Goal: Task Accomplishment & Management: Contribute content

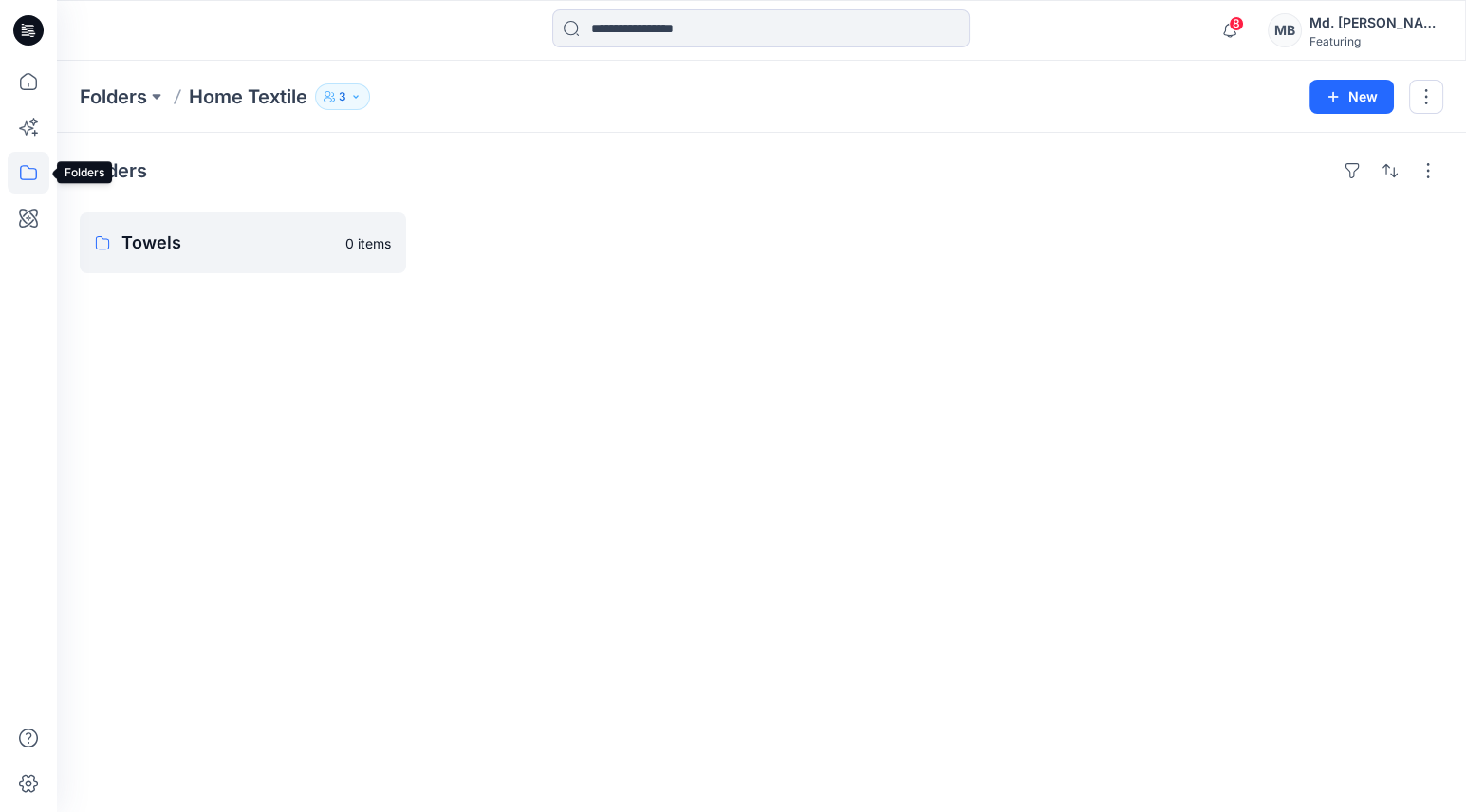
click at [15, 176] on icon at bounding box center [28, 173] width 42 height 42
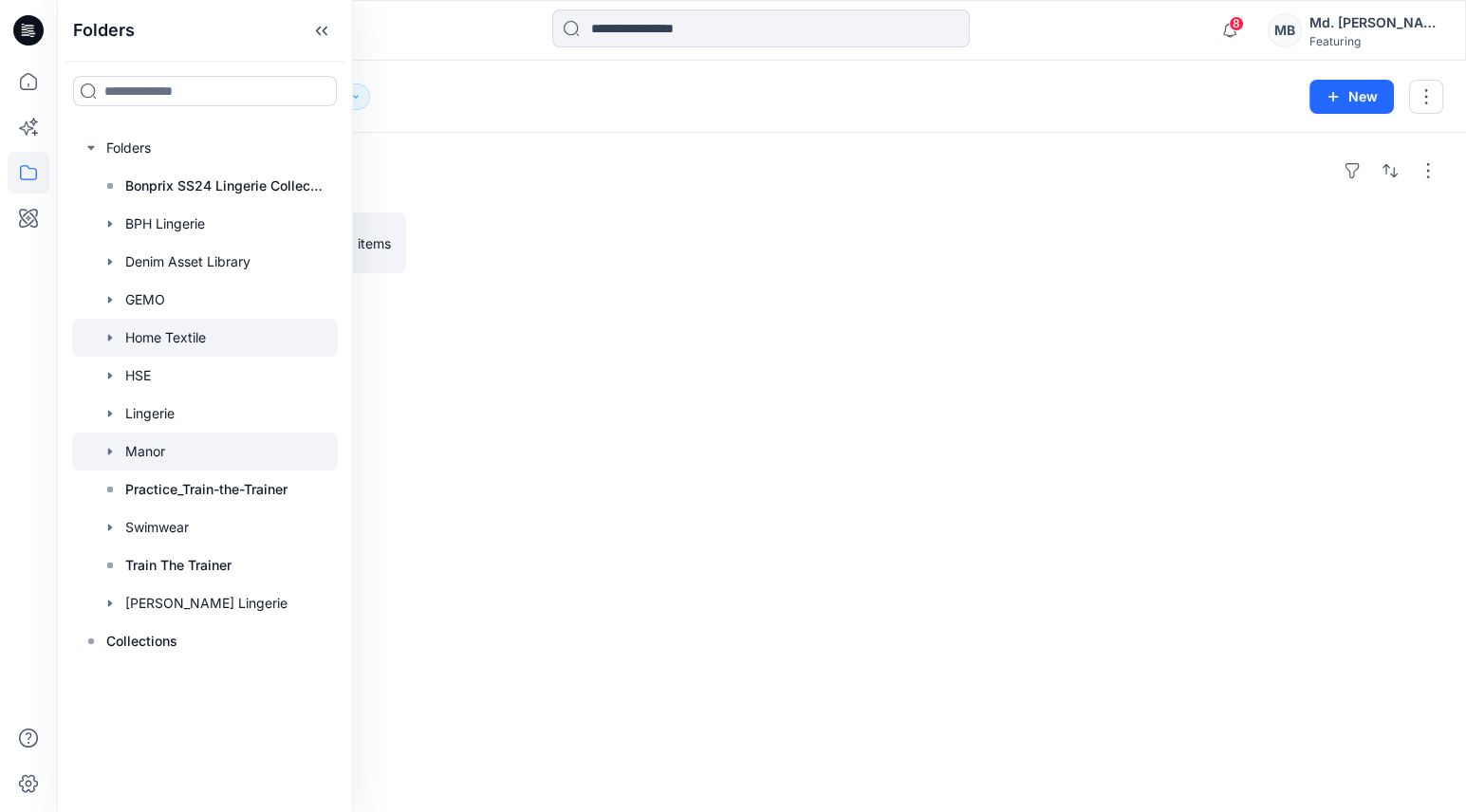
click at [157, 458] on div at bounding box center [204, 452] width 266 height 38
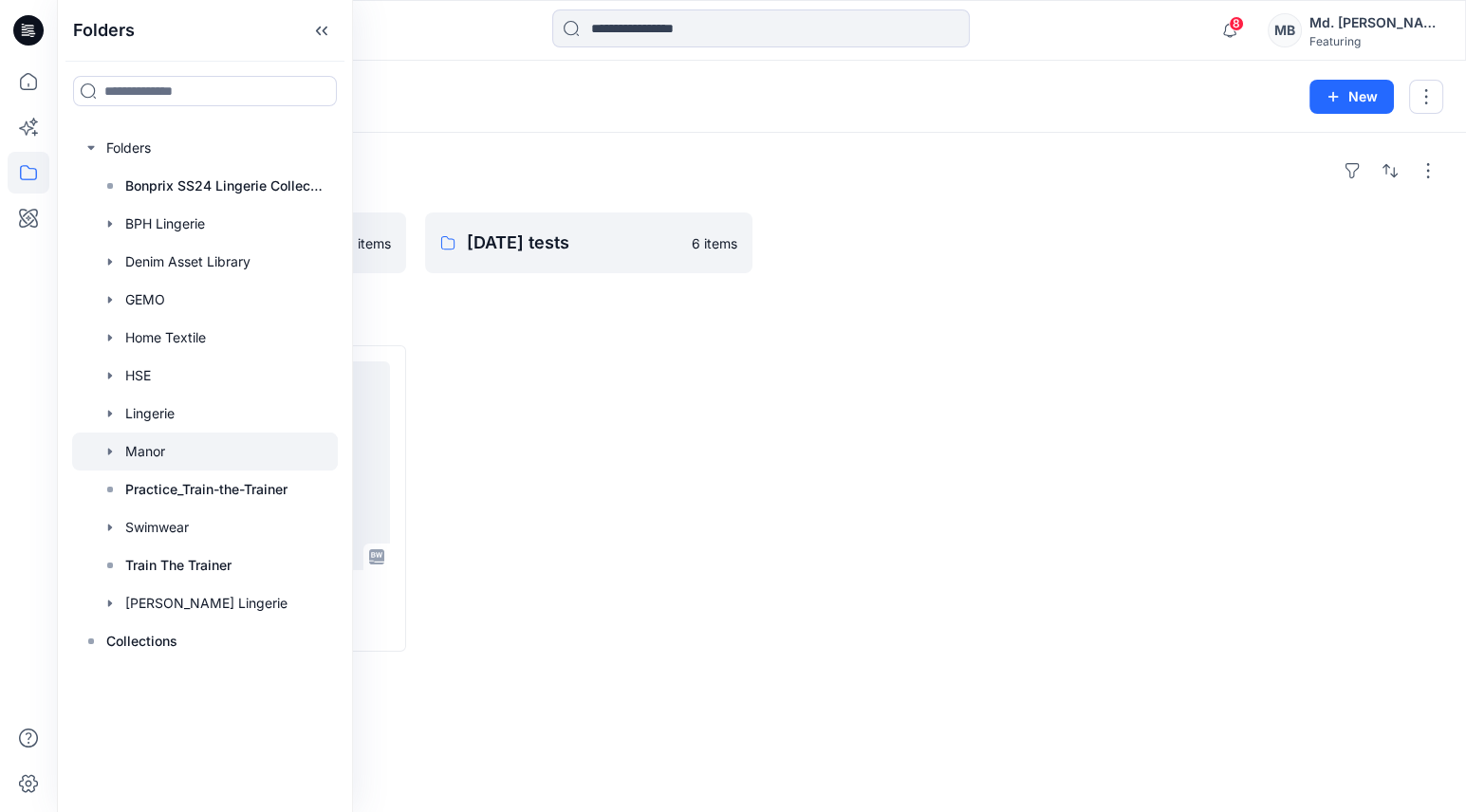
click at [550, 332] on div "Folders POC AW26 0 items May25 tests 6 items Styles Loading... Colorup Test Upd…" at bounding box center [761, 472] width 1409 height 679
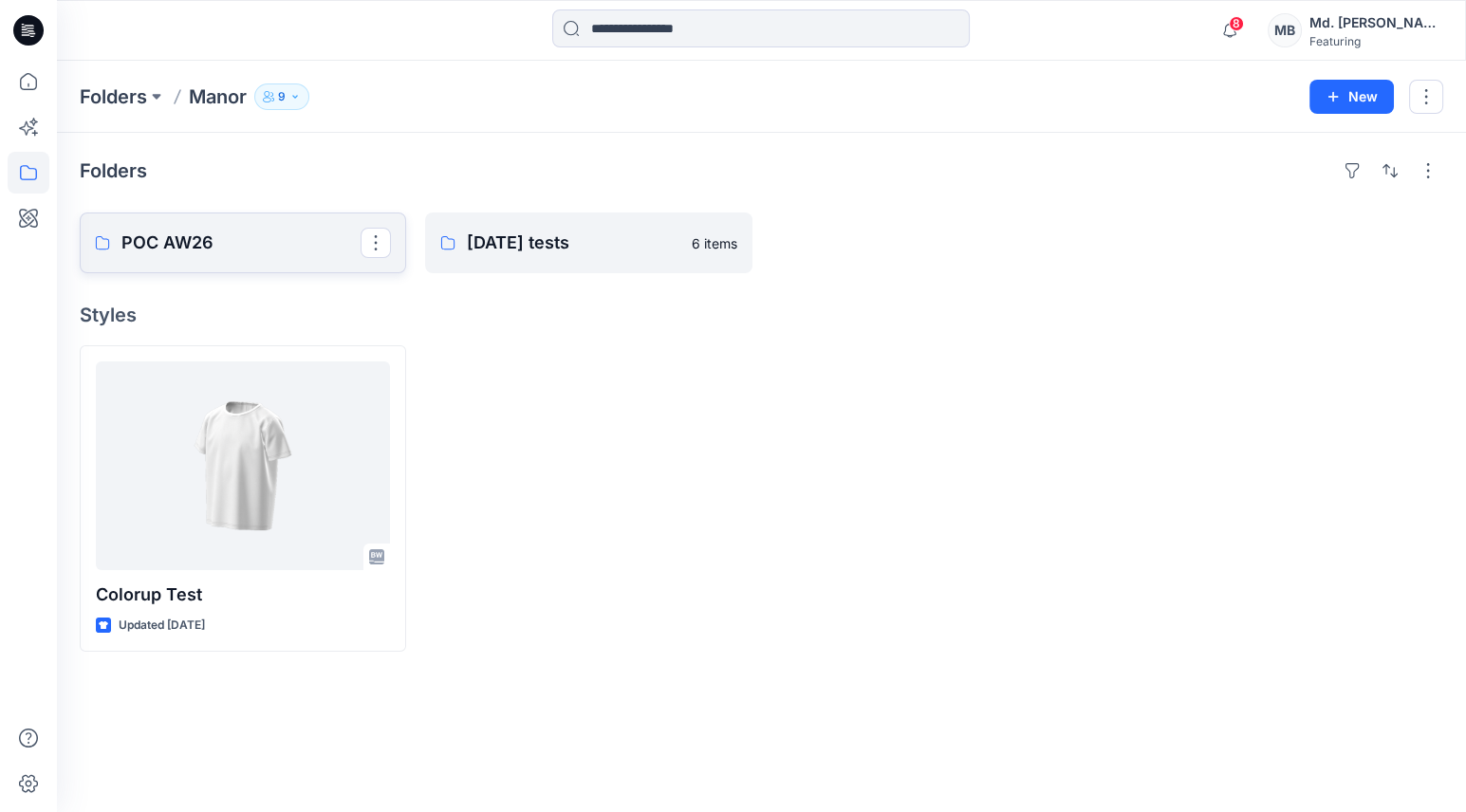
click at [271, 255] on link "POC AW26" at bounding box center [243, 244] width 327 height 61
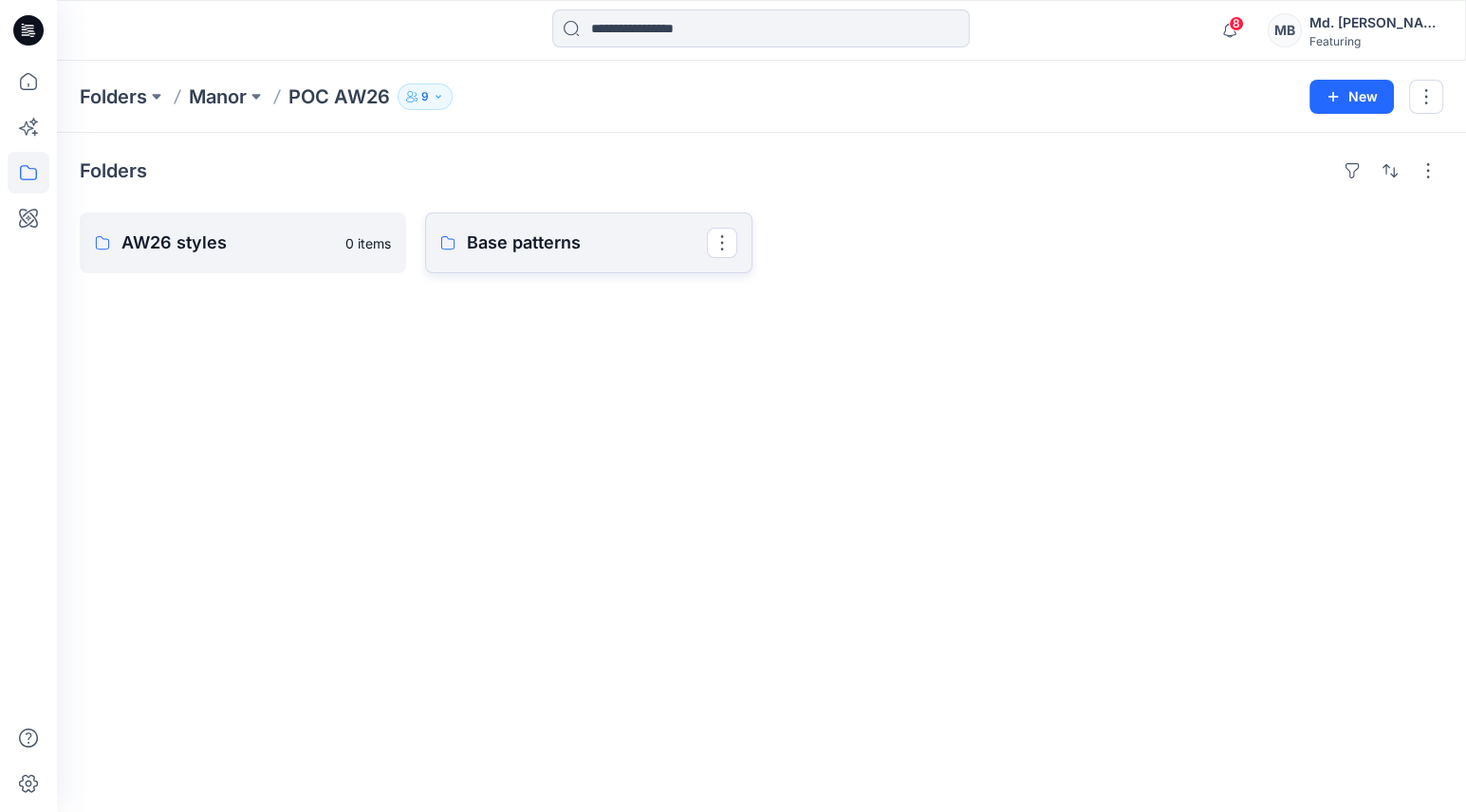
click at [498, 243] on p "Base patterns" at bounding box center [587, 243] width 240 height 27
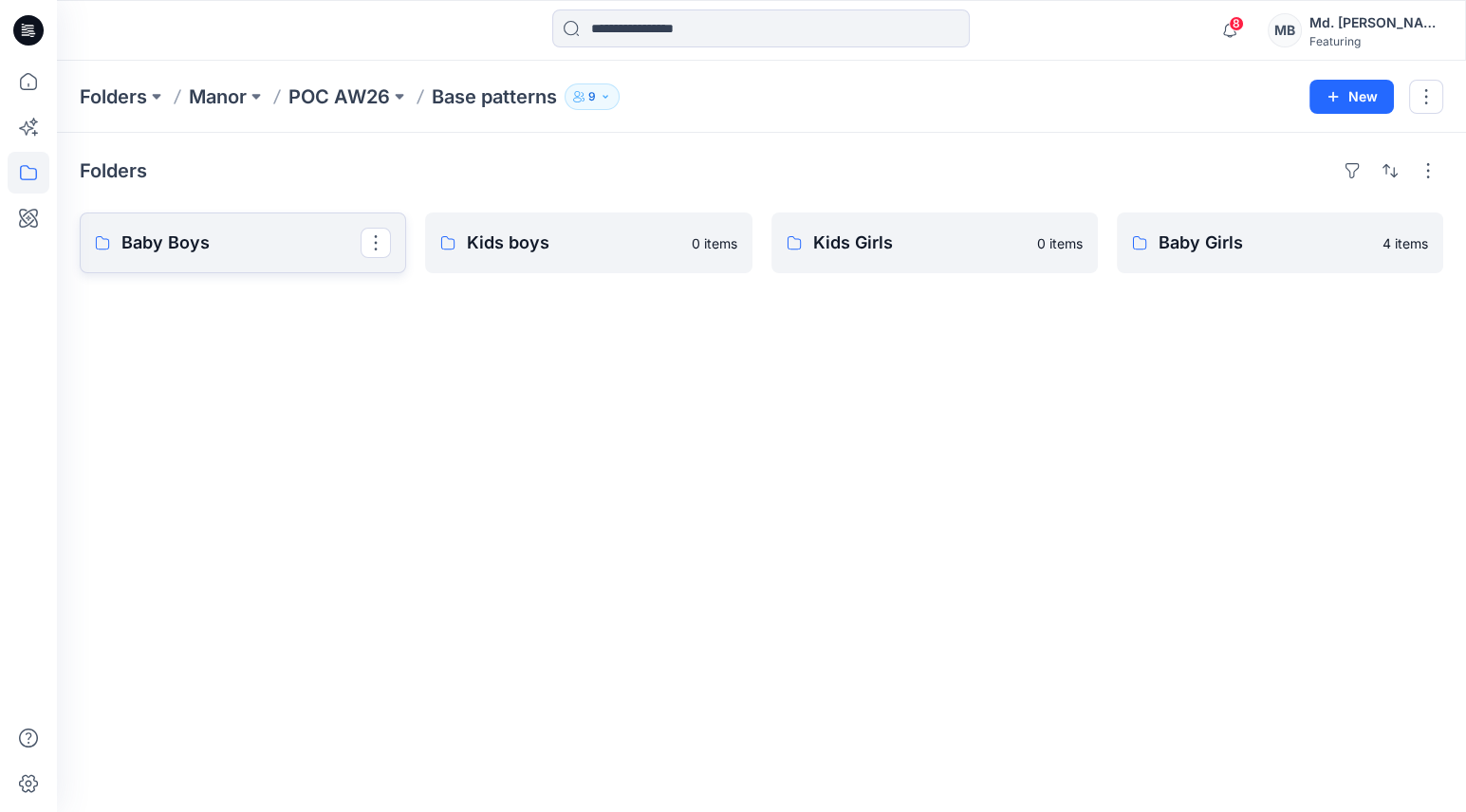
click at [234, 237] on p "Baby Boys" at bounding box center [242, 243] width 240 height 27
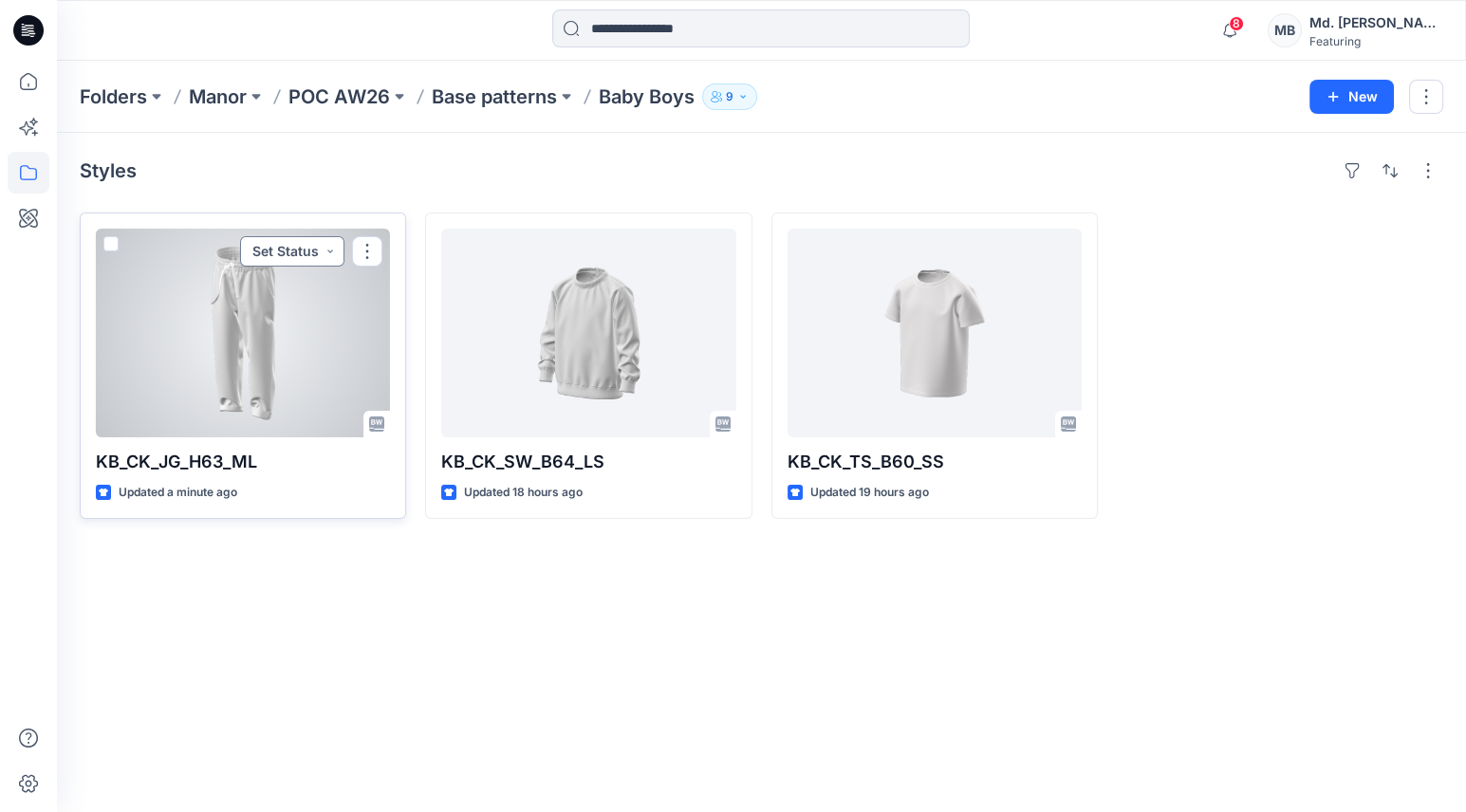
click at [287, 253] on button "Set Status" at bounding box center [293, 251] width 104 height 30
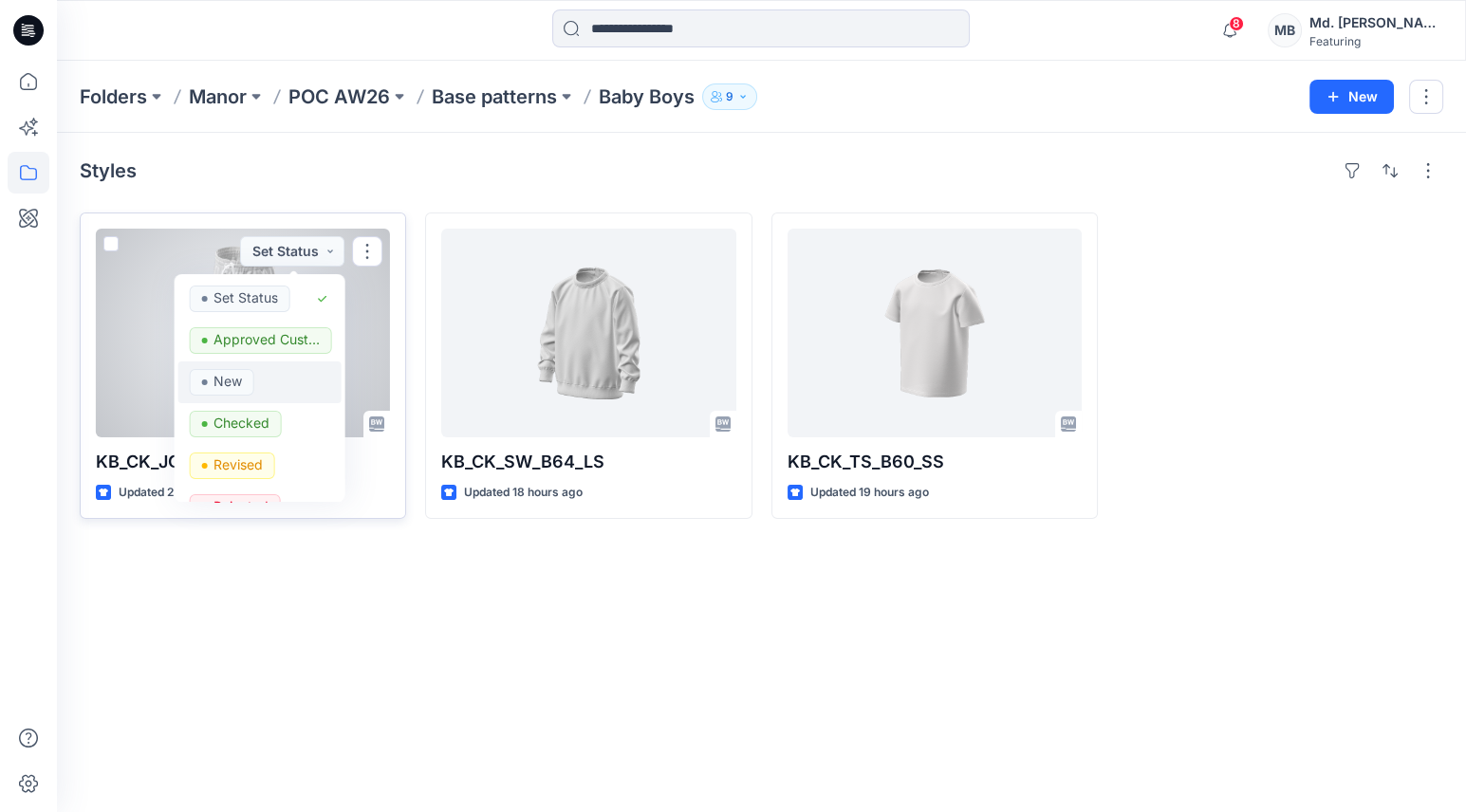
click at [240, 388] on p "New" at bounding box center [227, 381] width 28 height 25
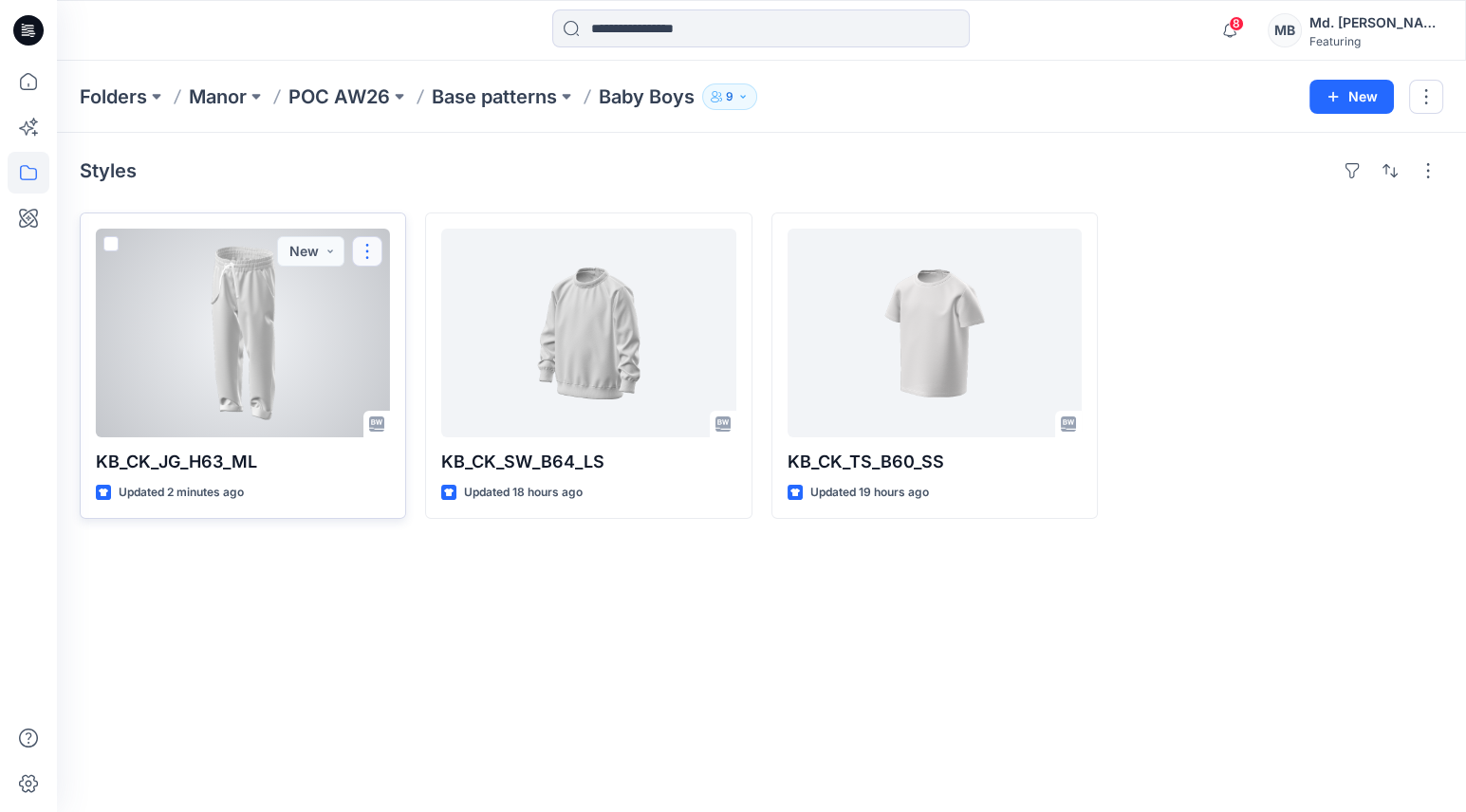
click at [363, 247] on button "button" at bounding box center [367, 251] width 30 height 30
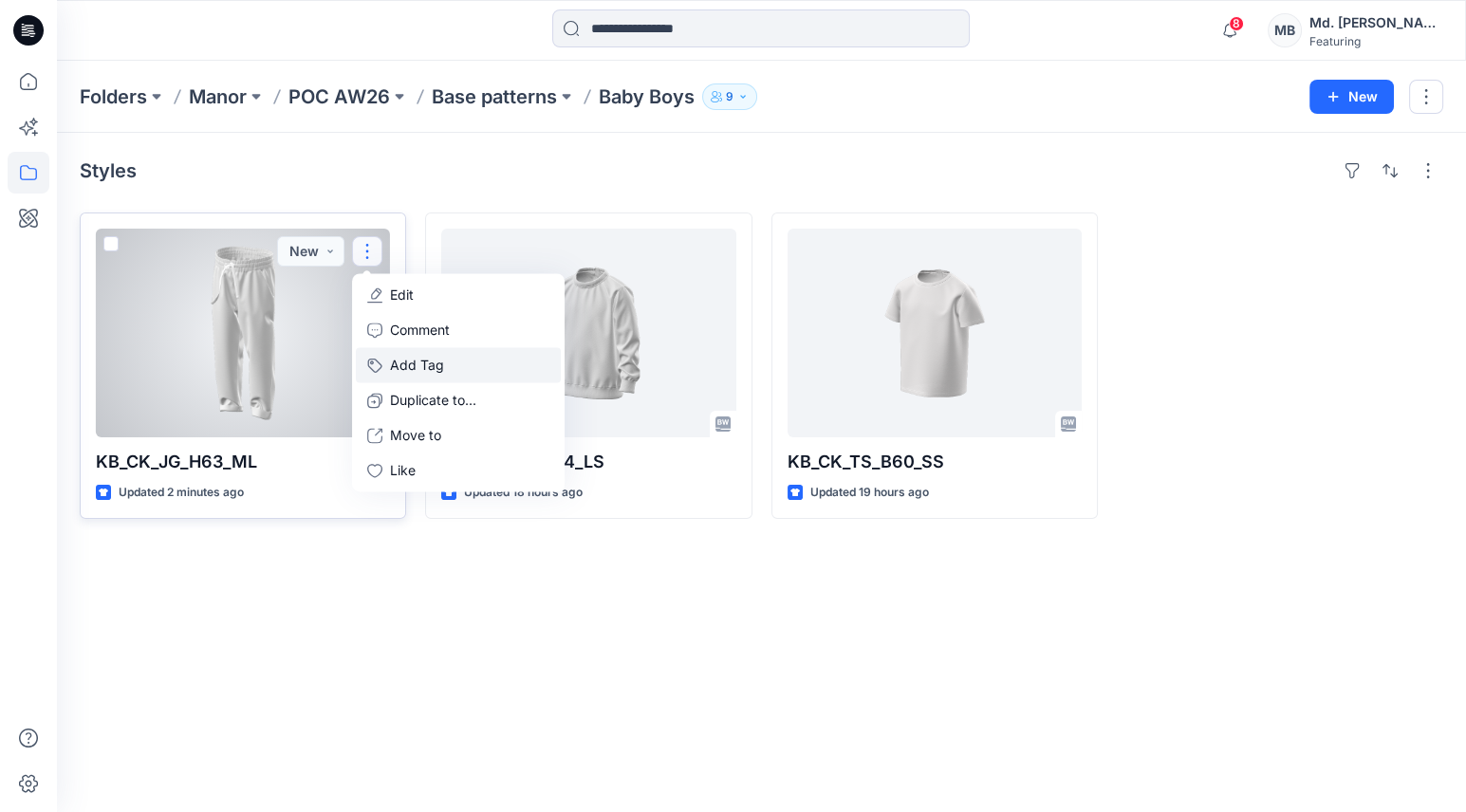
click at [427, 357] on button "Add Tag" at bounding box center [458, 365] width 205 height 35
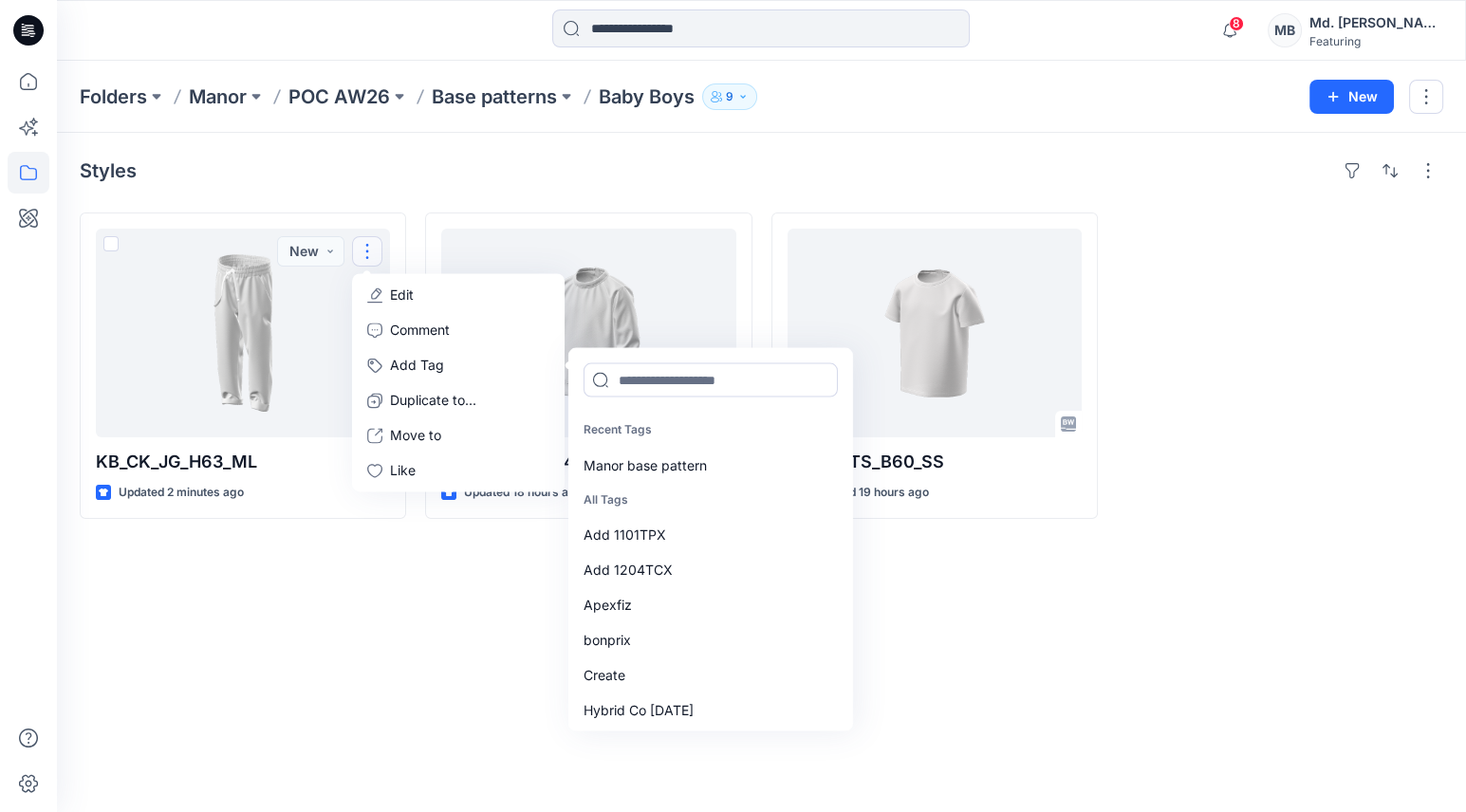
click at [985, 559] on div "Styles KB_CK_JG_H63_ML Updated 2 minutes ago New Edit Comment Add Tag Recent Ta…" at bounding box center [761, 472] width 1409 height 679
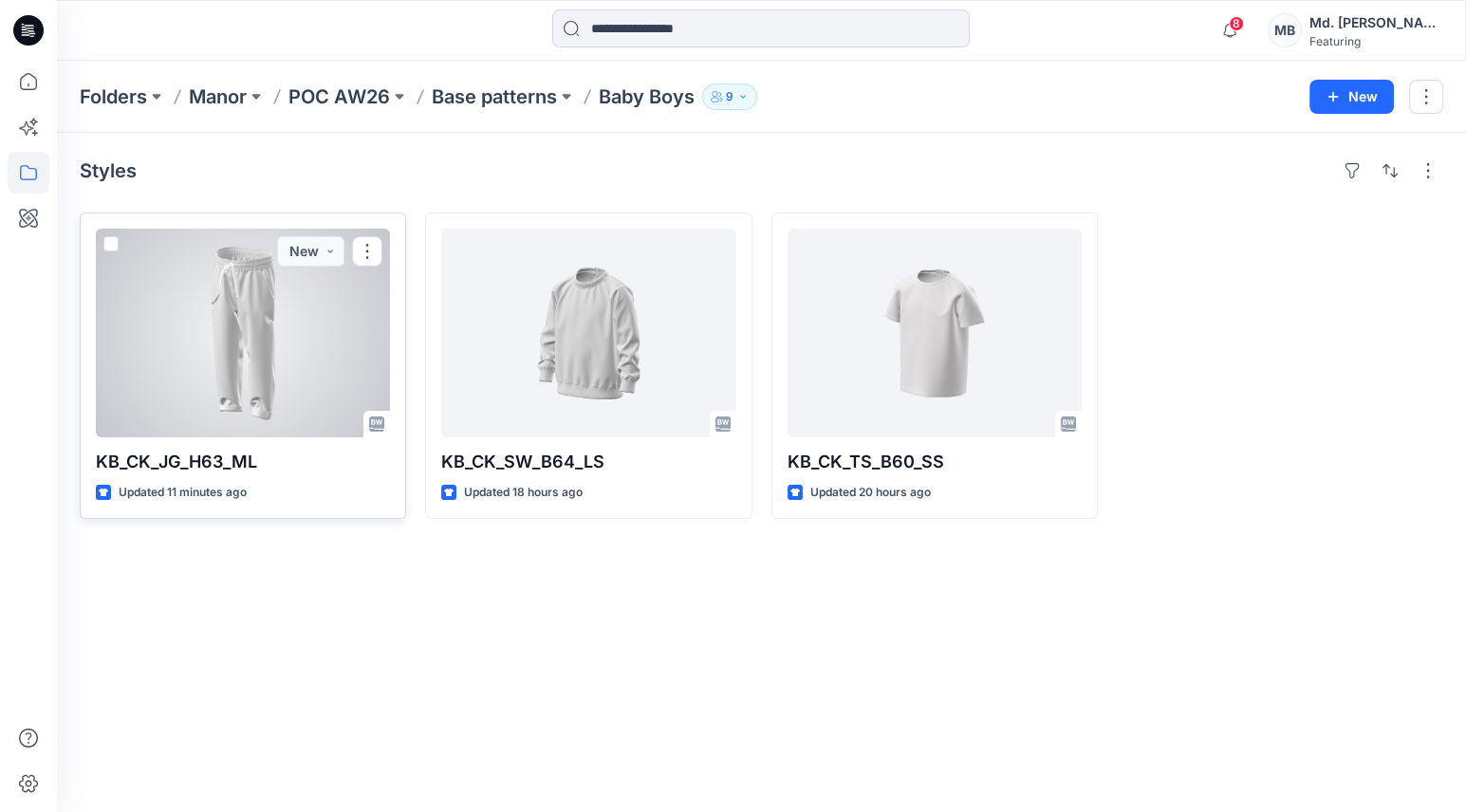
click at [298, 377] on div at bounding box center [244, 333] width 295 height 209
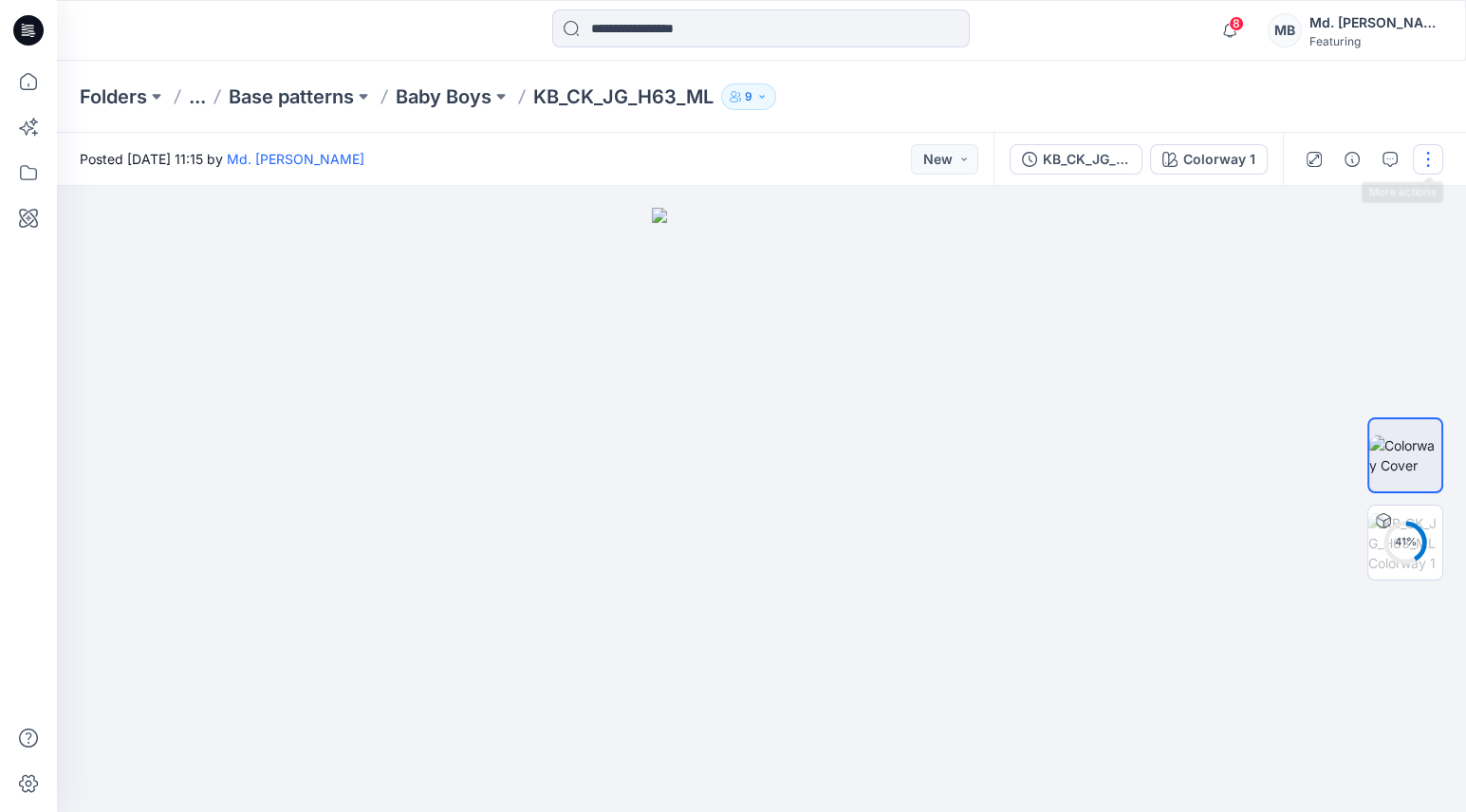
click at [1423, 153] on button "button" at bounding box center [1428, 159] width 30 height 30
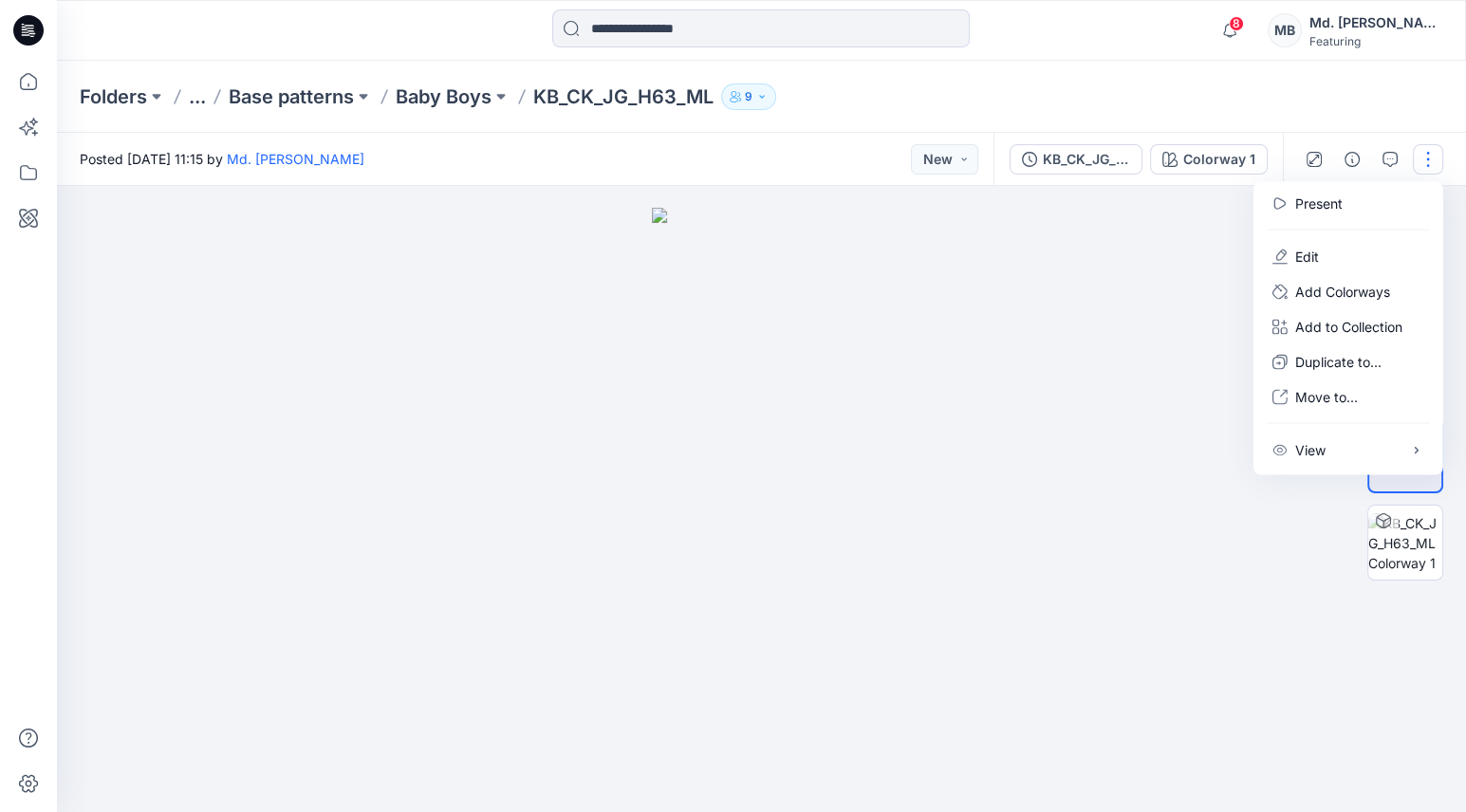
click at [1185, 222] on div at bounding box center [761, 499] width 1409 height 626
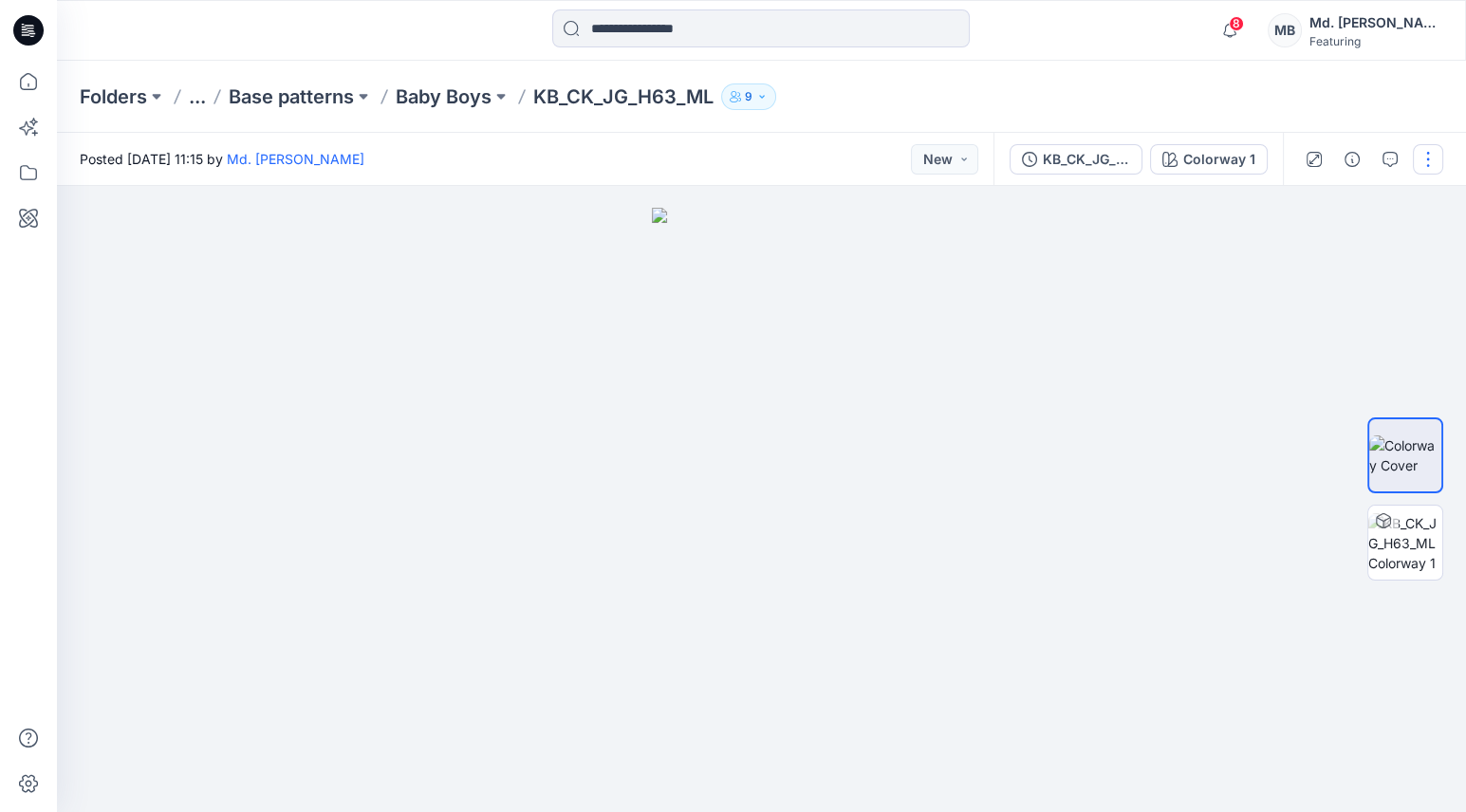
click at [1430, 158] on button "button" at bounding box center [1428, 159] width 30 height 30
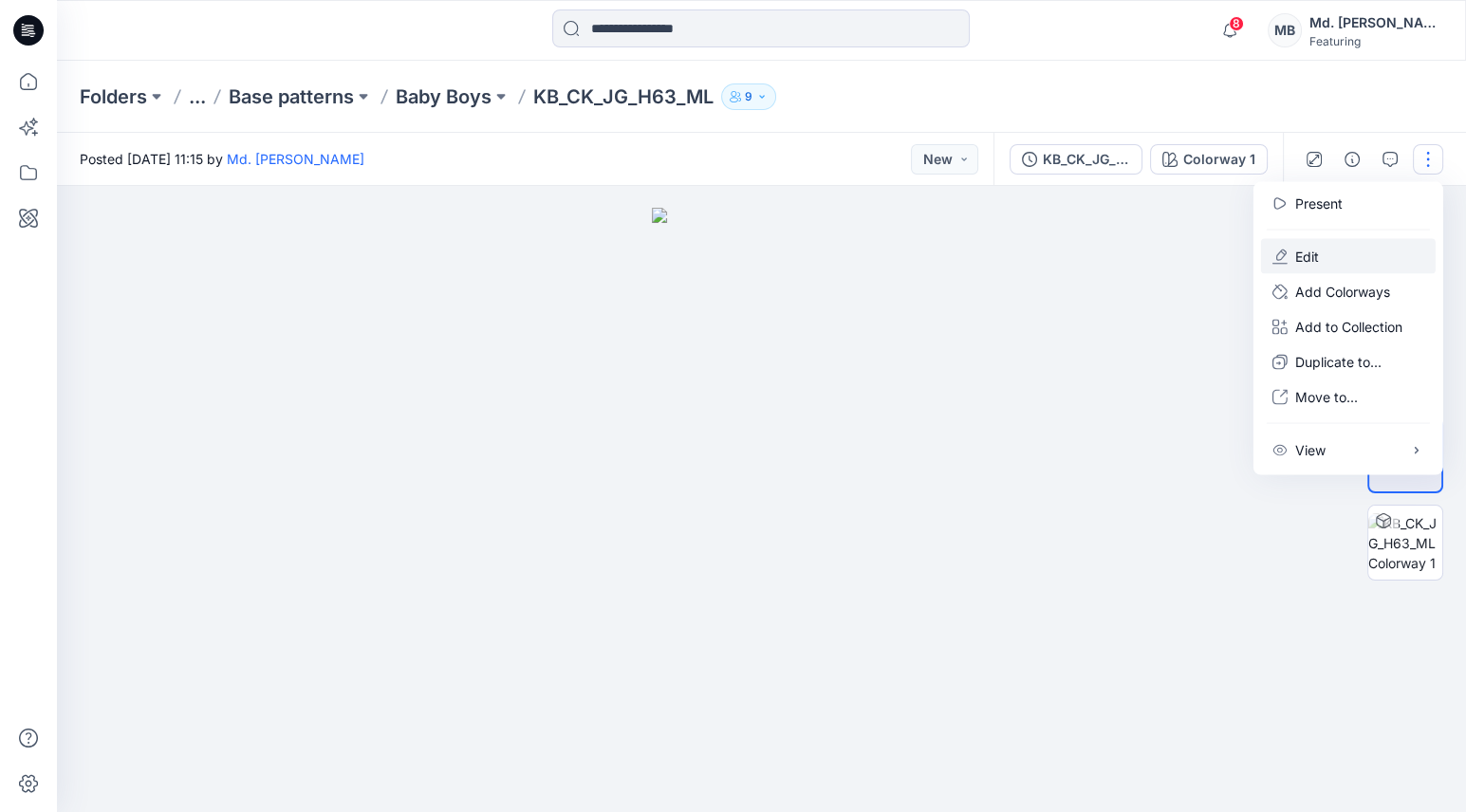
click at [1320, 256] on button "Edit" at bounding box center [1349, 257] width 175 height 35
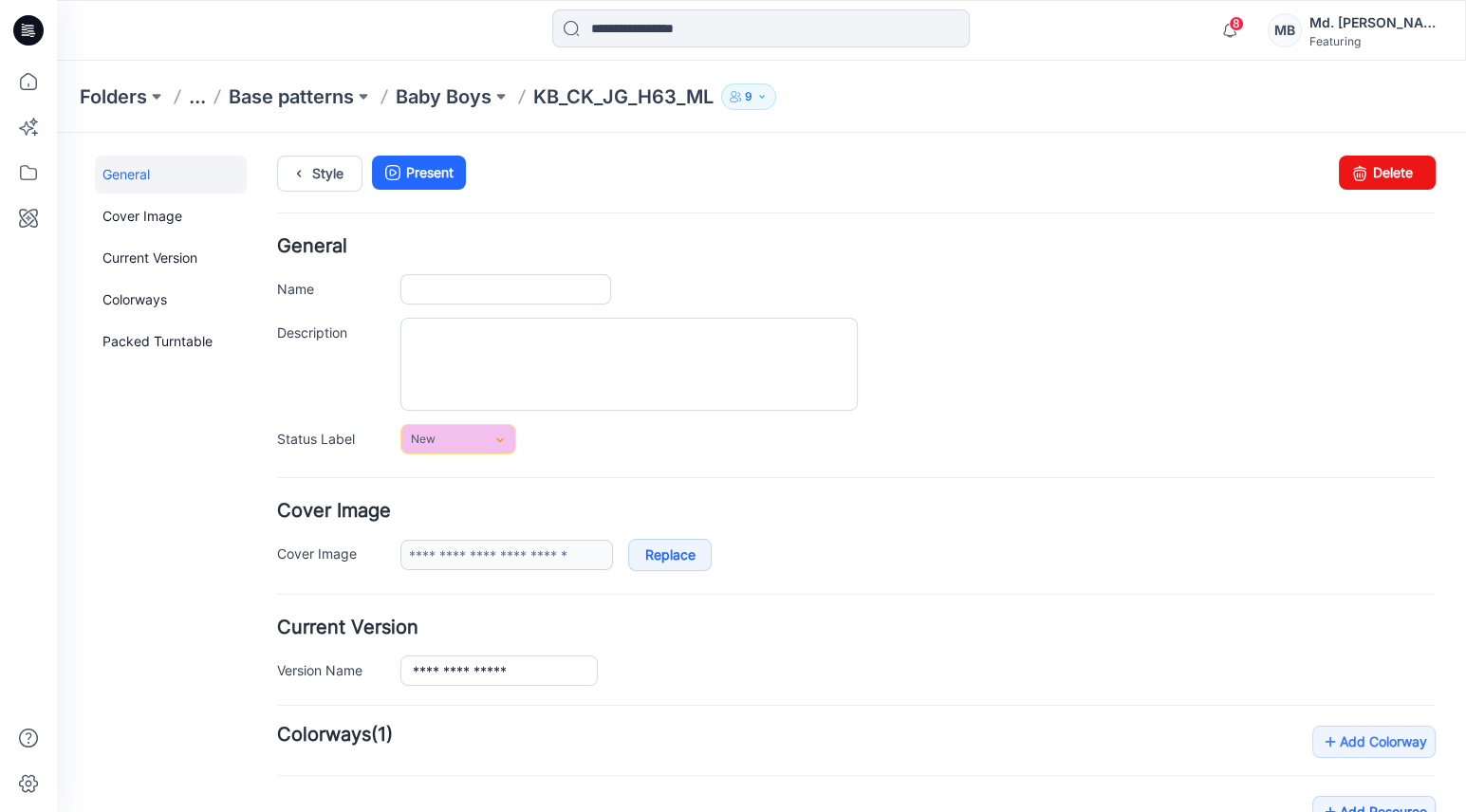
type input "**********"
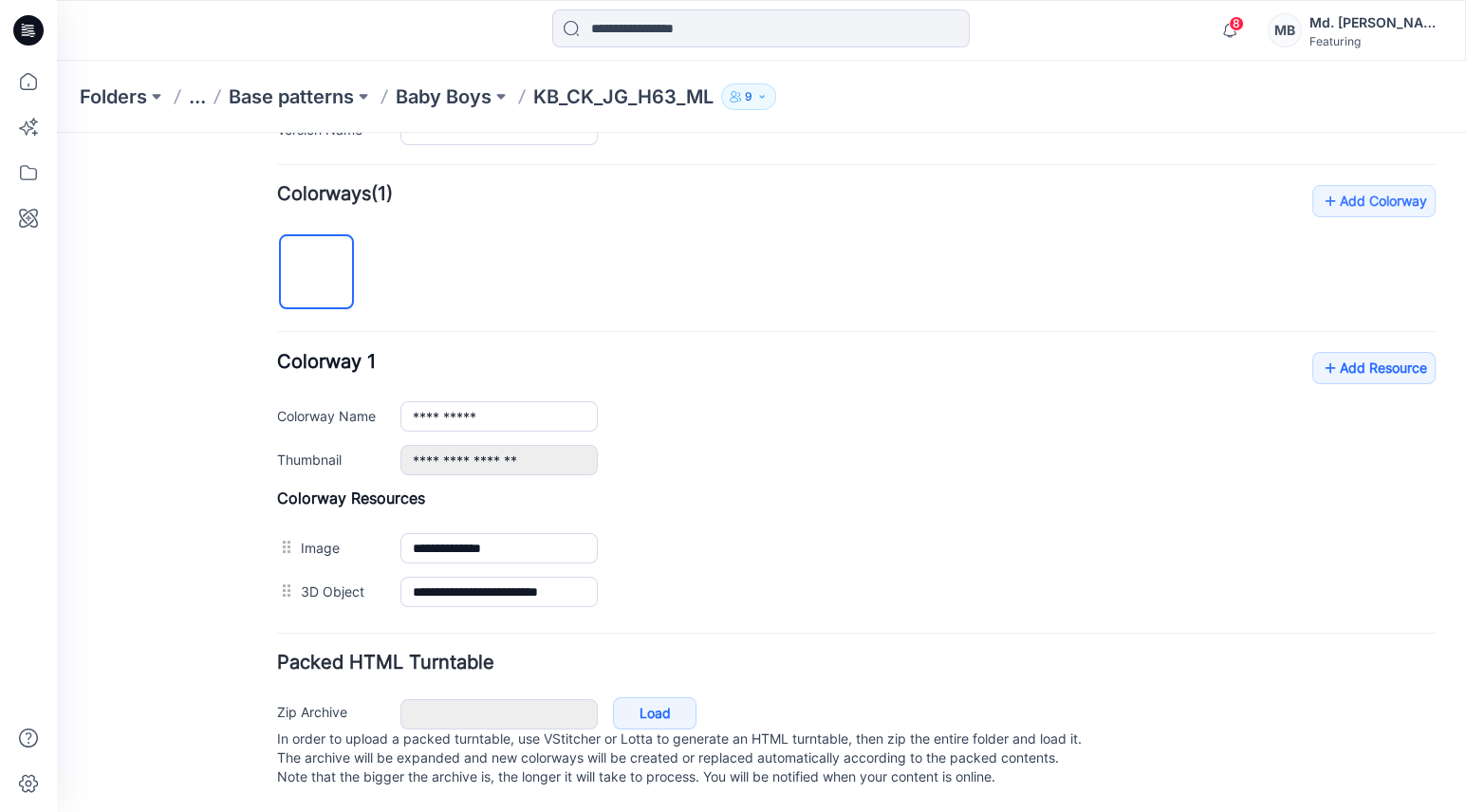
scroll to position [552, 0]
click at [1244, 27] on span "8" at bounding box center [1236, 23] width 15 height 15
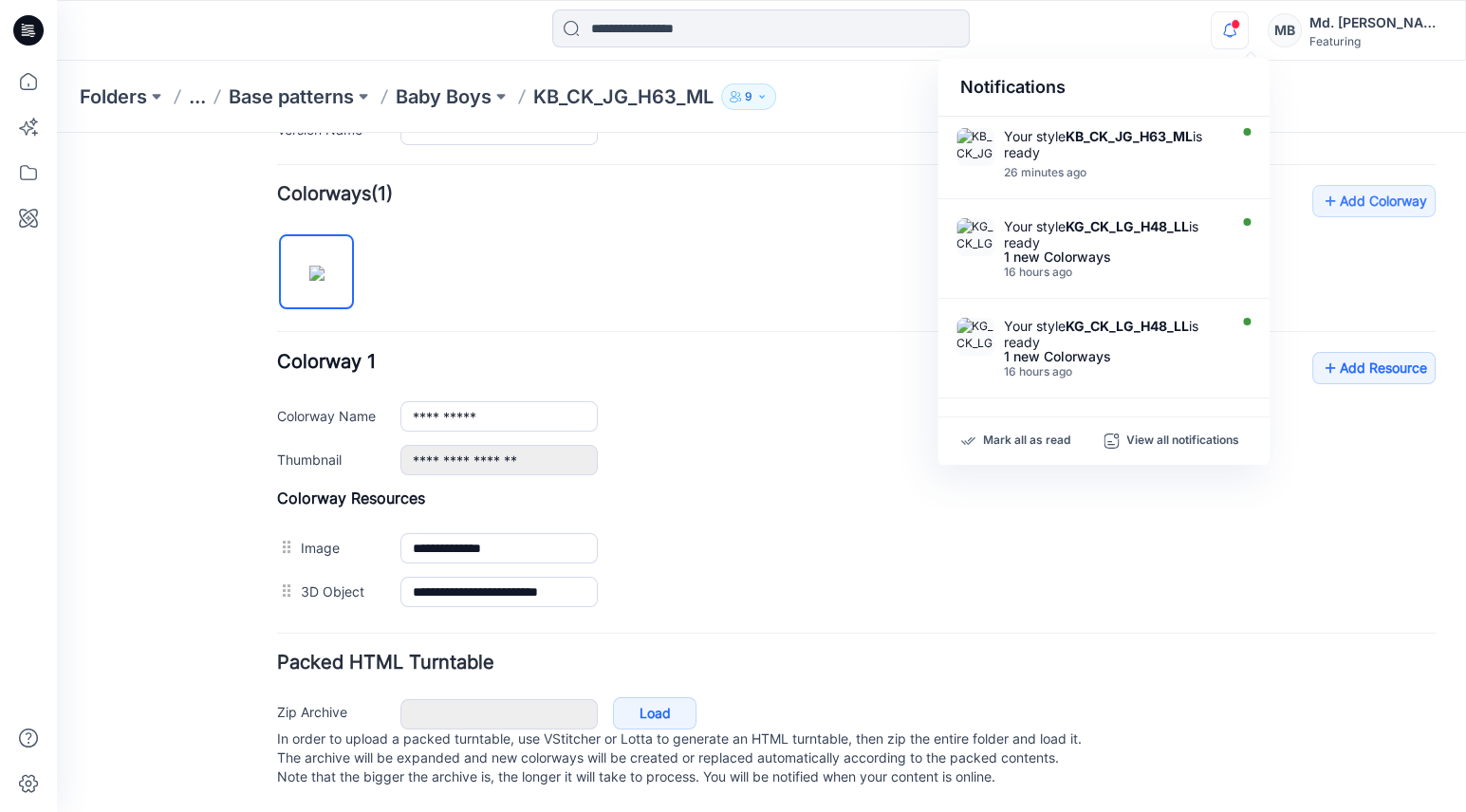
click at [884, 247] on div "**********" at bounding box center [856, 399] width 1159 height 429
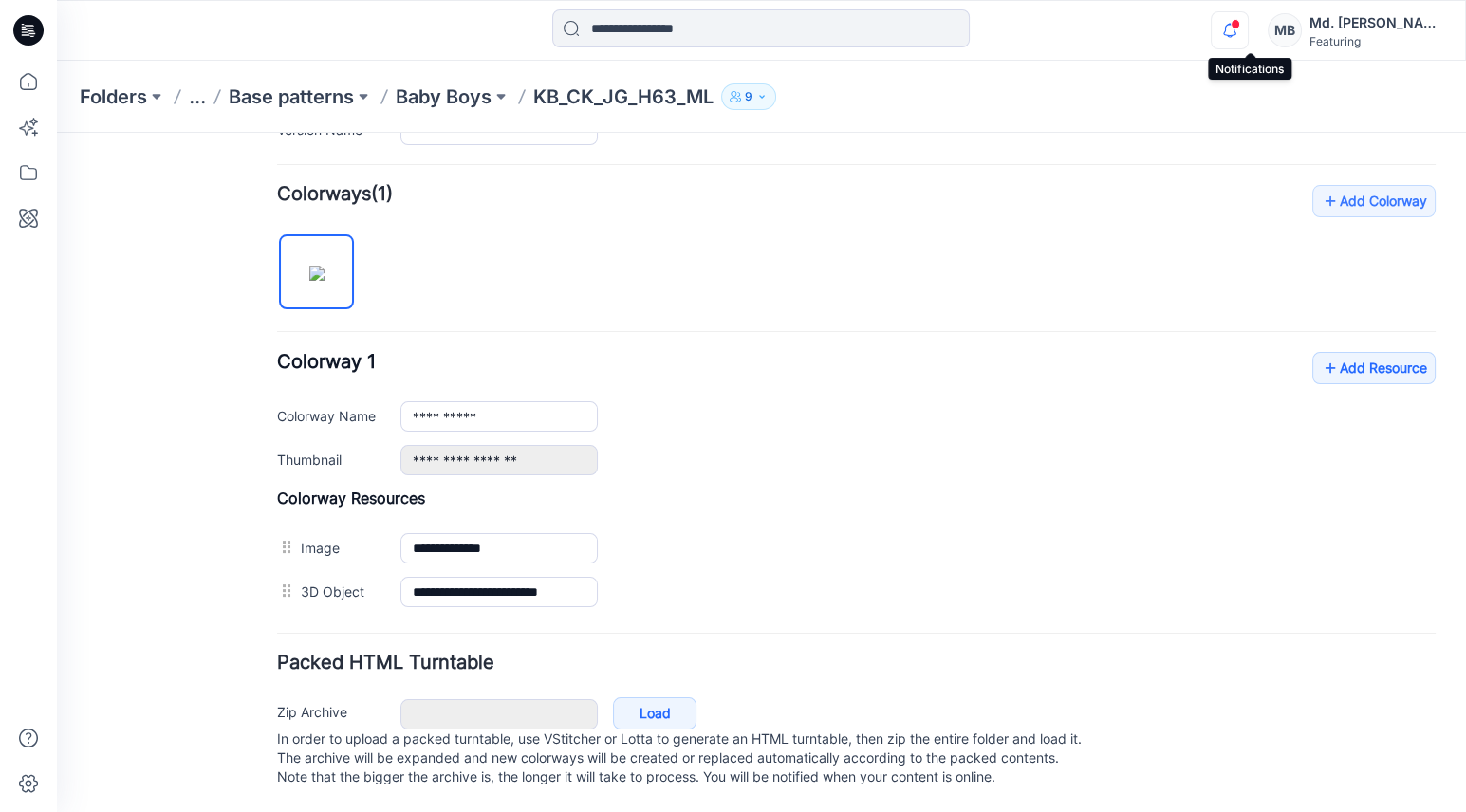
click at [1248, 34] on icon "button" at bounding box center [1229, 30] width 36 height 38
click at [839, 260] on div "**********" at bounding box center [856, 399] width 1159 height 429
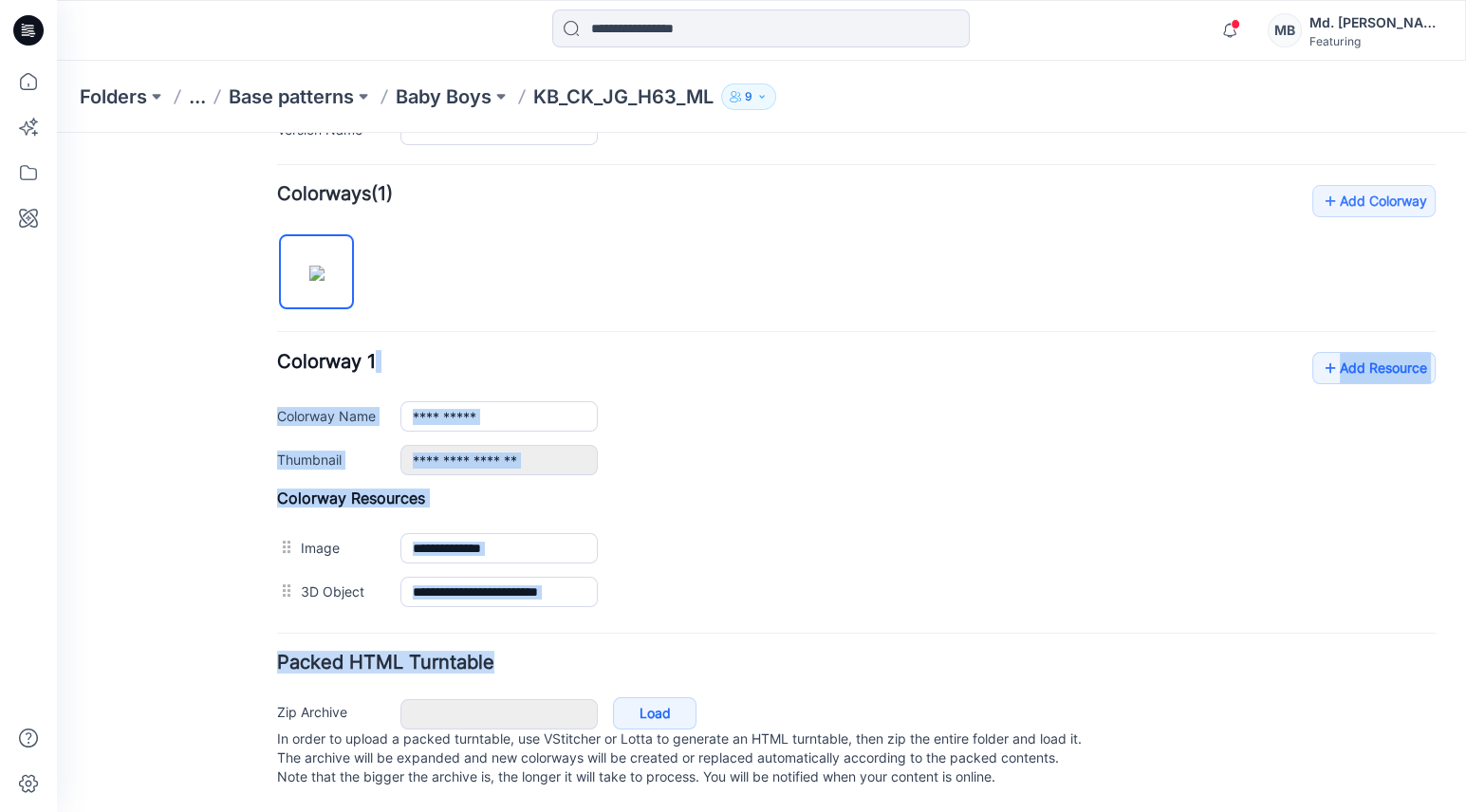
drag, startPoint x: 782, startPoint y: 339, endPoint x: 465, endPoint y: 855, distance: 605.6
click at [465, 811] on html "< Back 0 Md. Besal Ahmed Profile Md. Besal Ahmed Personal Settings Notification…" at bounding box center [761, 201] width 1409 height 1220
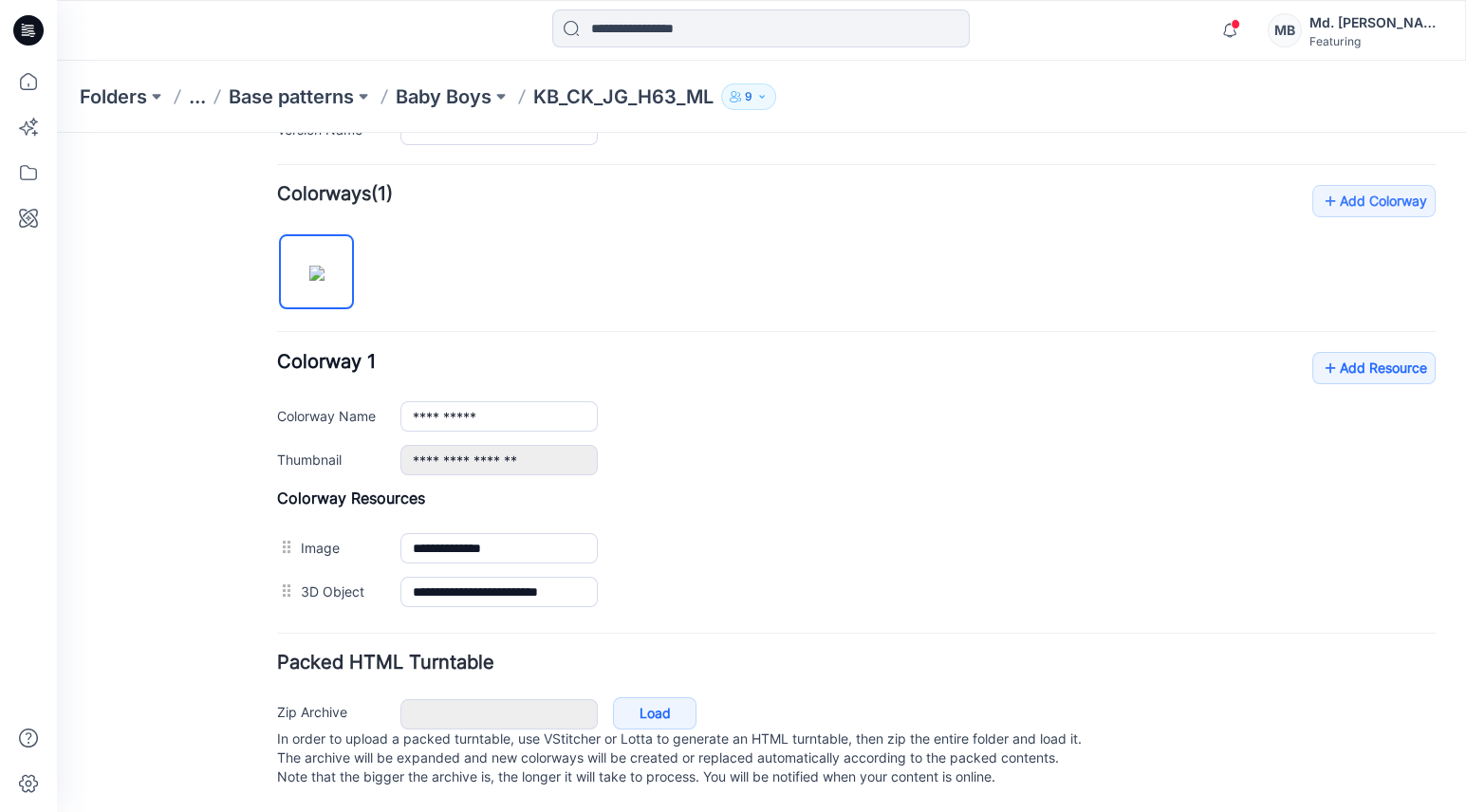
click at [768, 300] on div "**********" at bounding box center [856, 399] width 1159 height 429
click at [660, 697] on link "Load" at bounding box center [654, 713] width 83 height 32
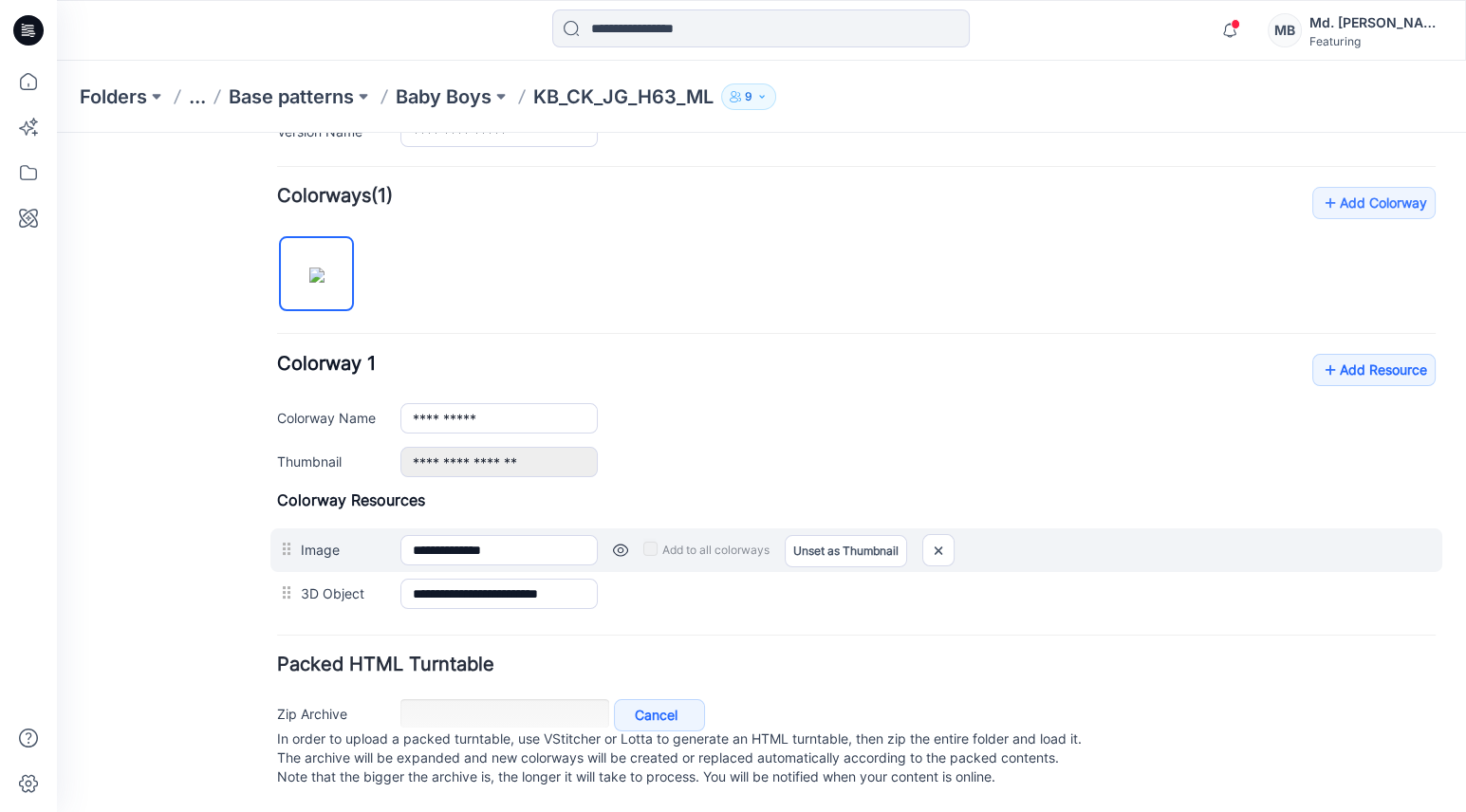
scroll to position [550, 0]
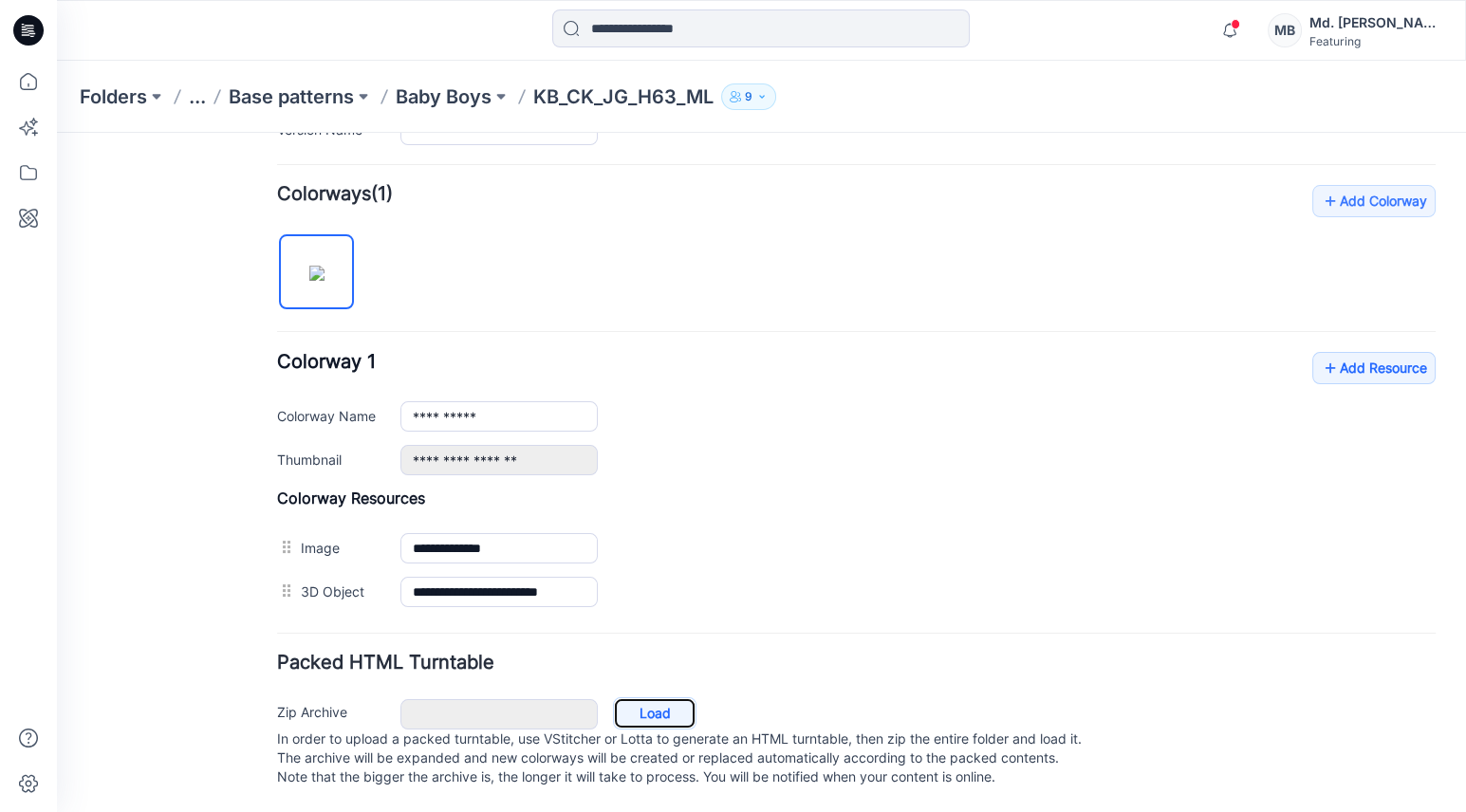
click at [658, 697] on link "Load" at bounding box center [654, 713] width 83 height 32
click at [657, 697] on link "Load" at bounding box center [654, 713] width 83 height 32
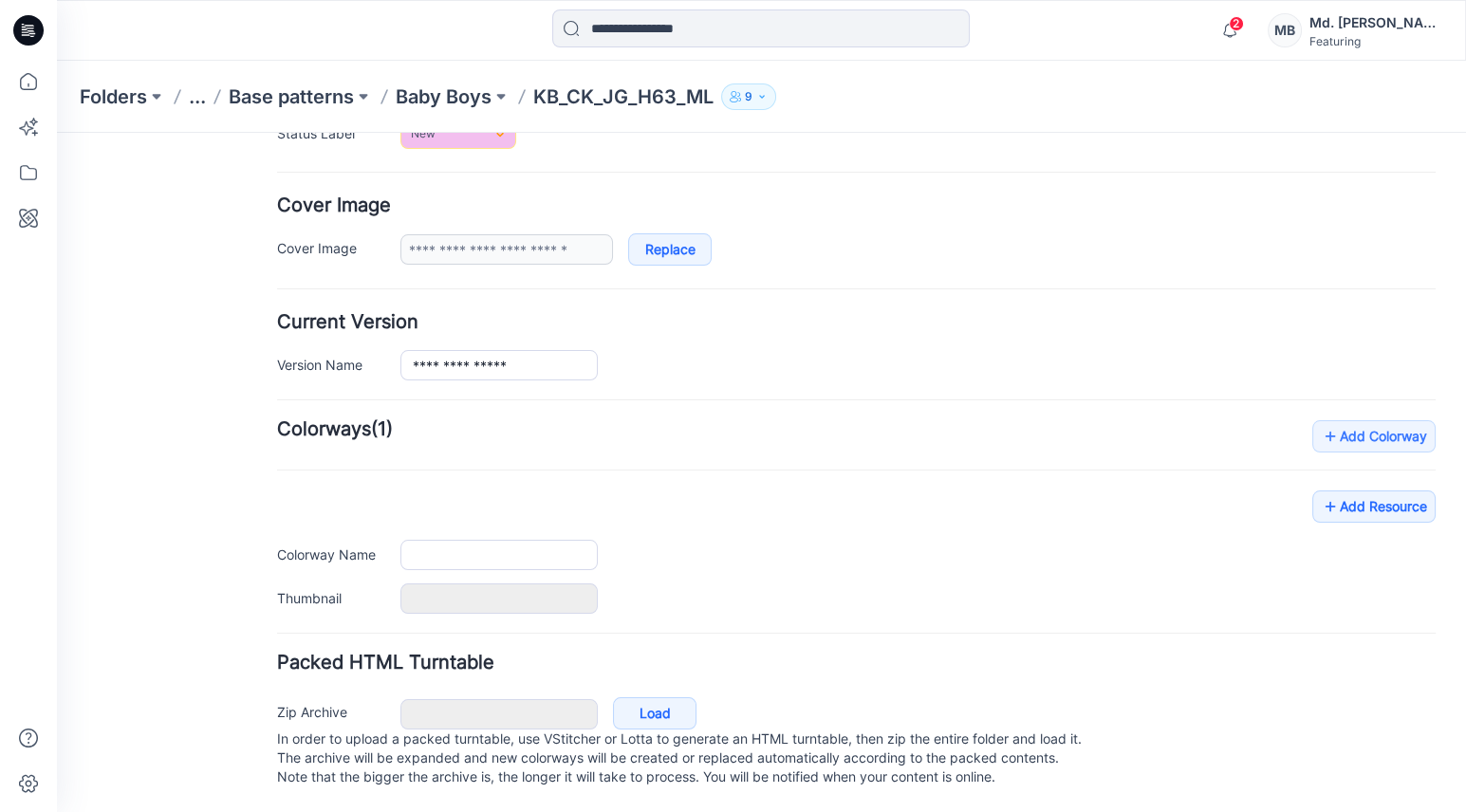
type input "**********"
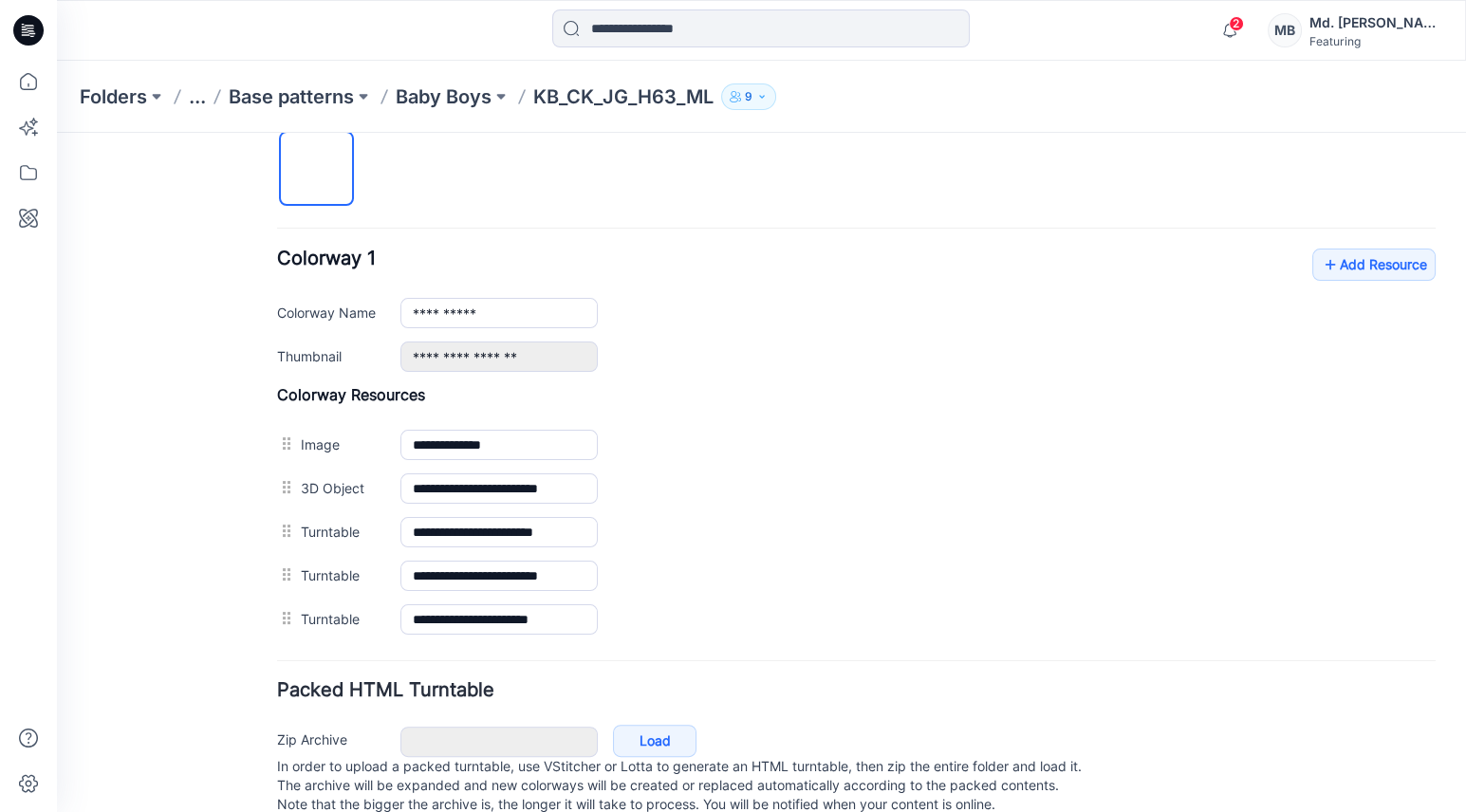
scroll to position [679, 0]
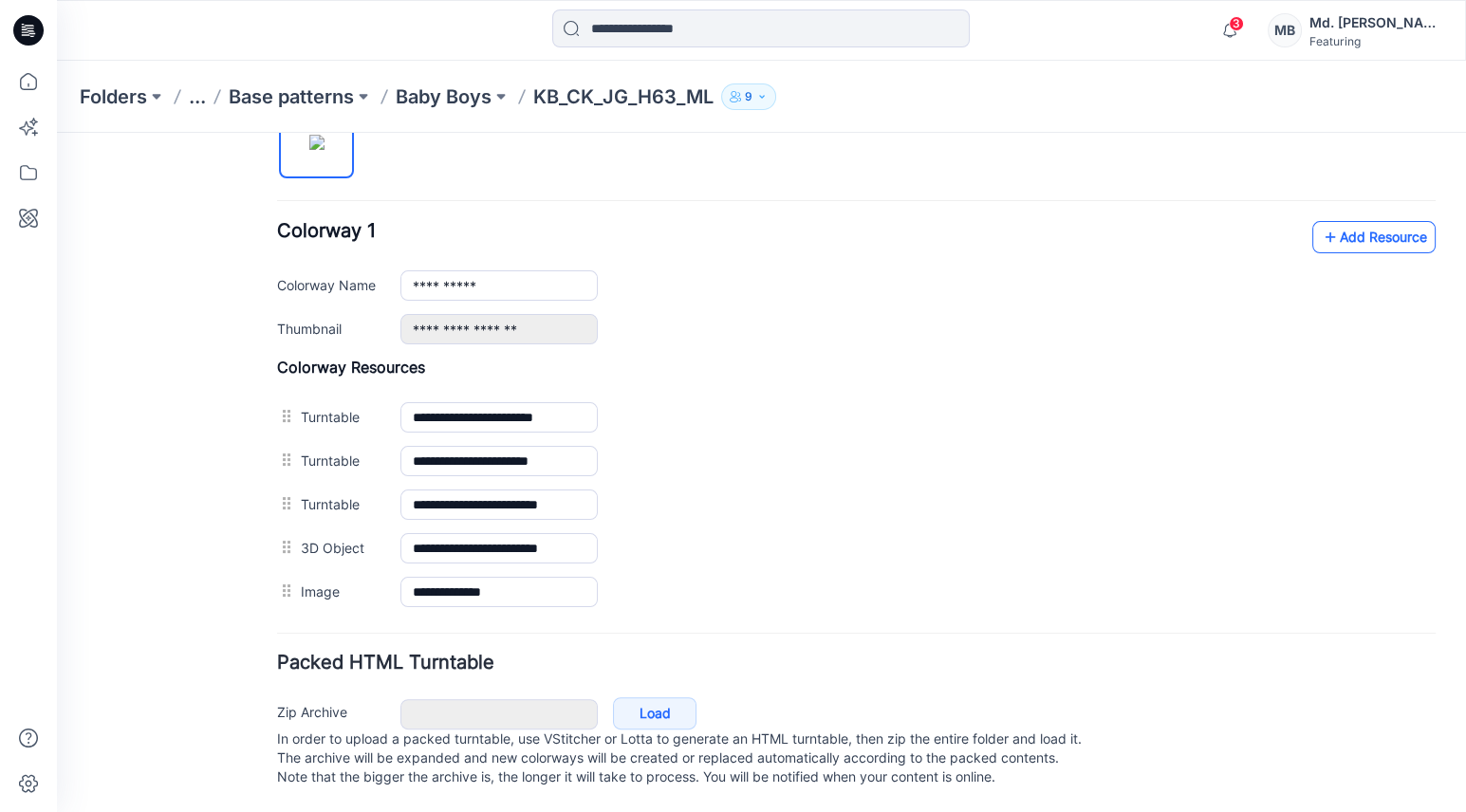
click at [1323, 229] on icon at bounding box center [1330, 237] width 19 height 30
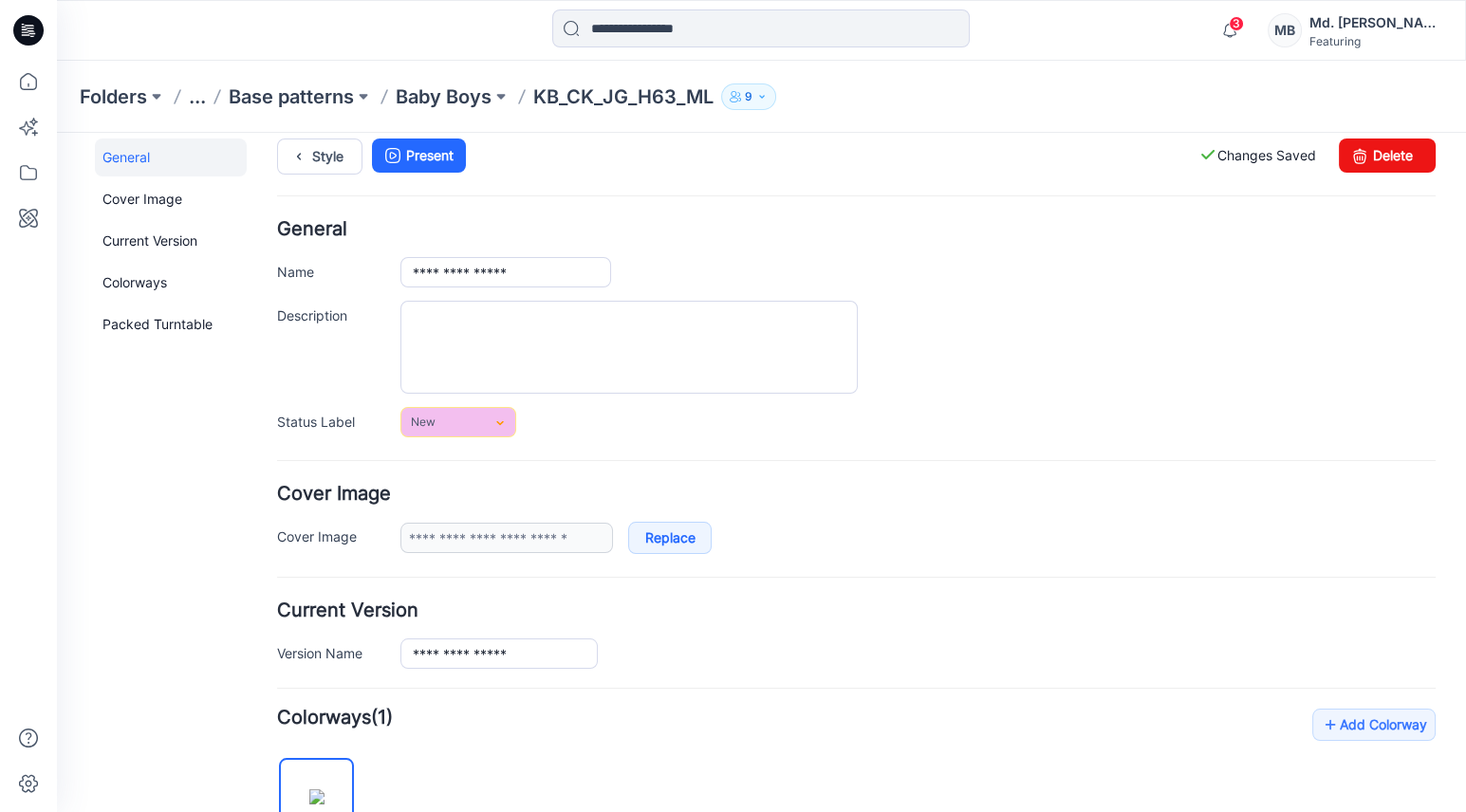
scroll to position [0, 0]
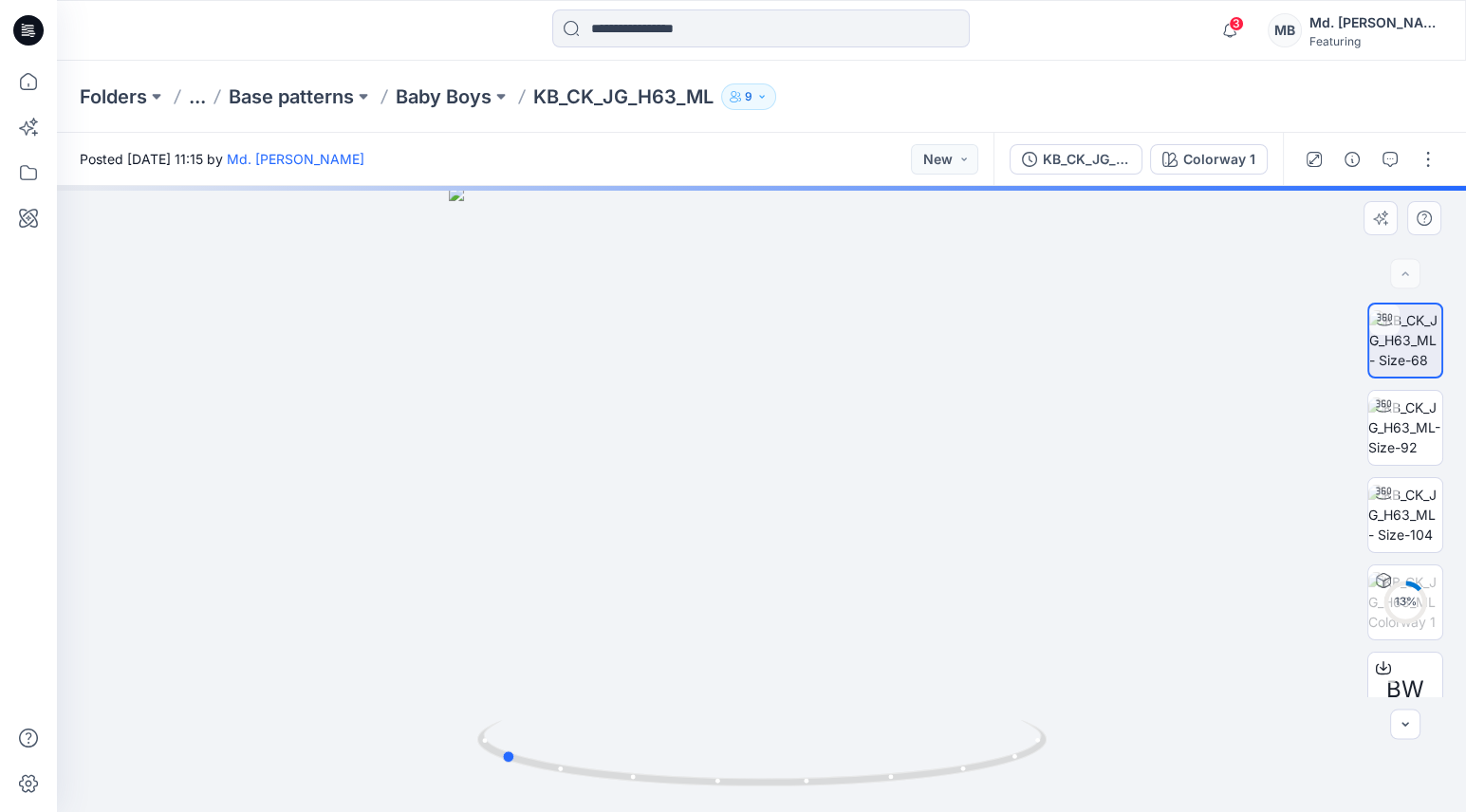
drag, startPoint x: 826, startPoint y: 532, endPoint x: 590, endPoint y: 531, distance: 236.0
click at [590, 531] on div at bounding box center [761, 499] width 1409 height 626
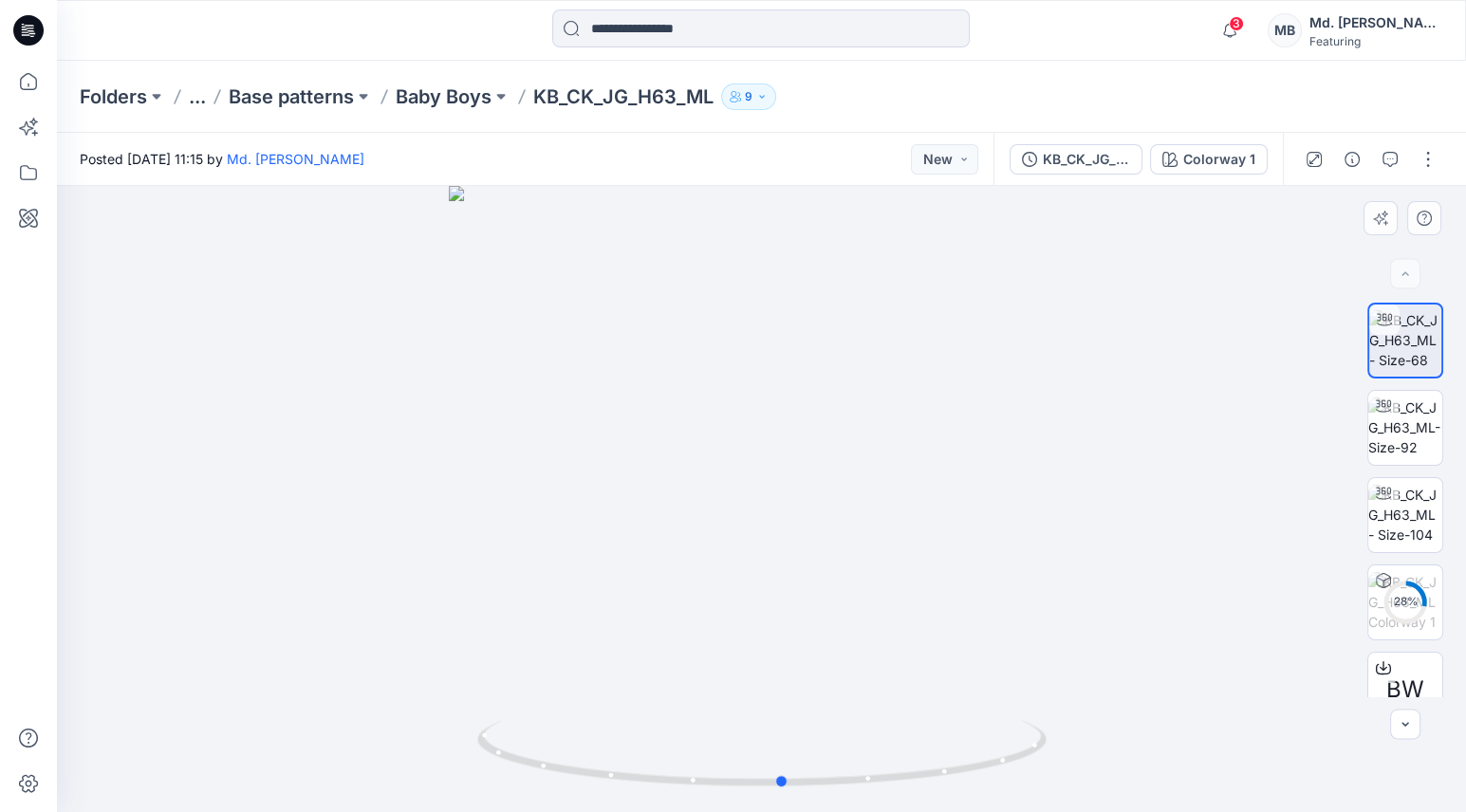
drag, startPoint x: 669, startPoint y: 514, endPoint x: 930, endPoint y: 509, distance: 261.0
click at [930, 509] on div at bounding box center [761, 499] width 1409 height 626
drag, startPoint x: 747, startPoint y: 615, endPoint x: 853, endPoint y: 596, distance: 107.7
click at [853, 596] on div at bounding box center [761, 499] width 1409 height 626
click at [478, 99] on p "Baby Boys" at bounding box center [444, 96] width 96 height 27
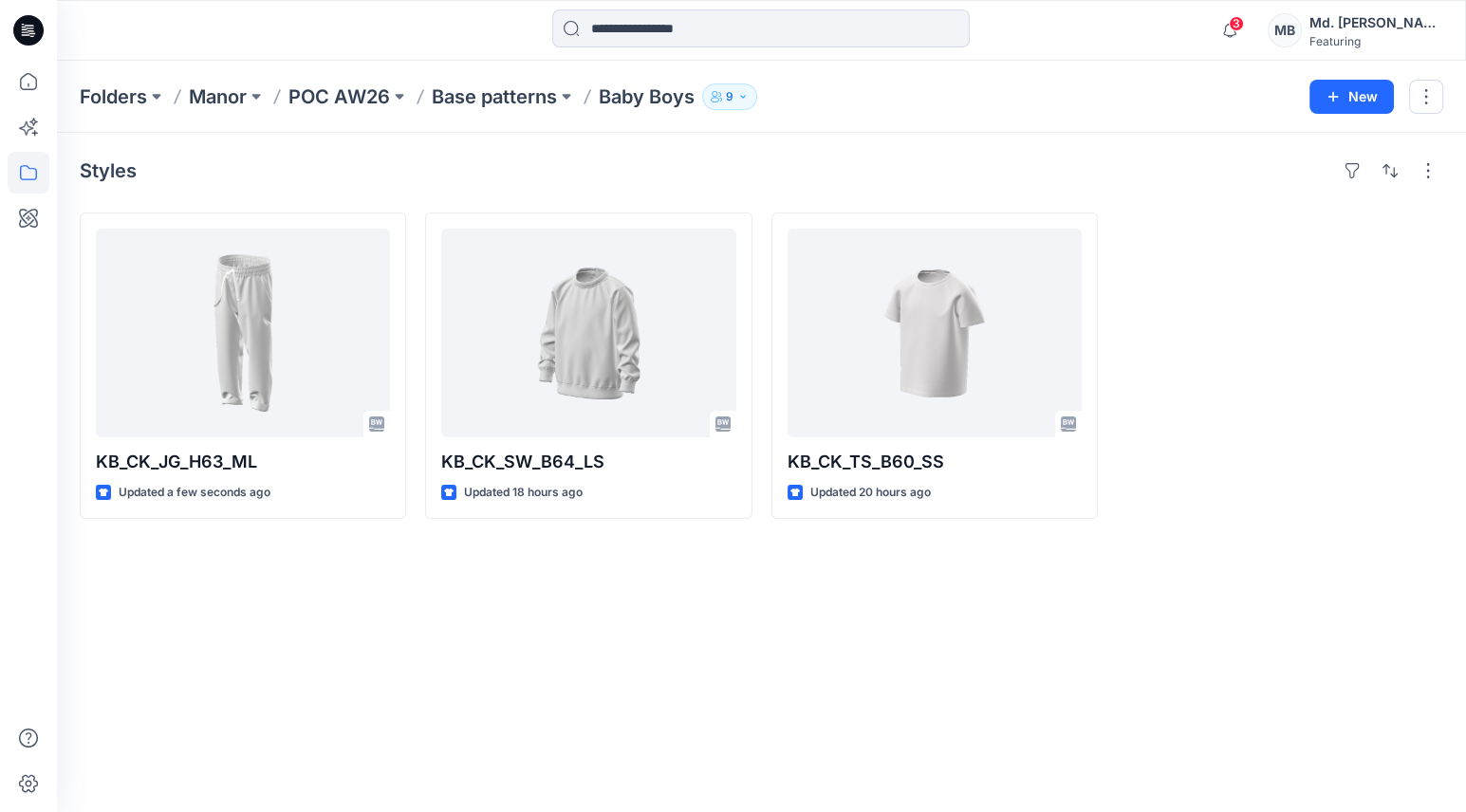
click at [673, 588] on div "Styles KB_CK_JG_H63_ML Updated a few seconds ago KB_CK_SW_B64_LS Updated 18 hou…" at bounding box center [761, 472] width 1409 height 679
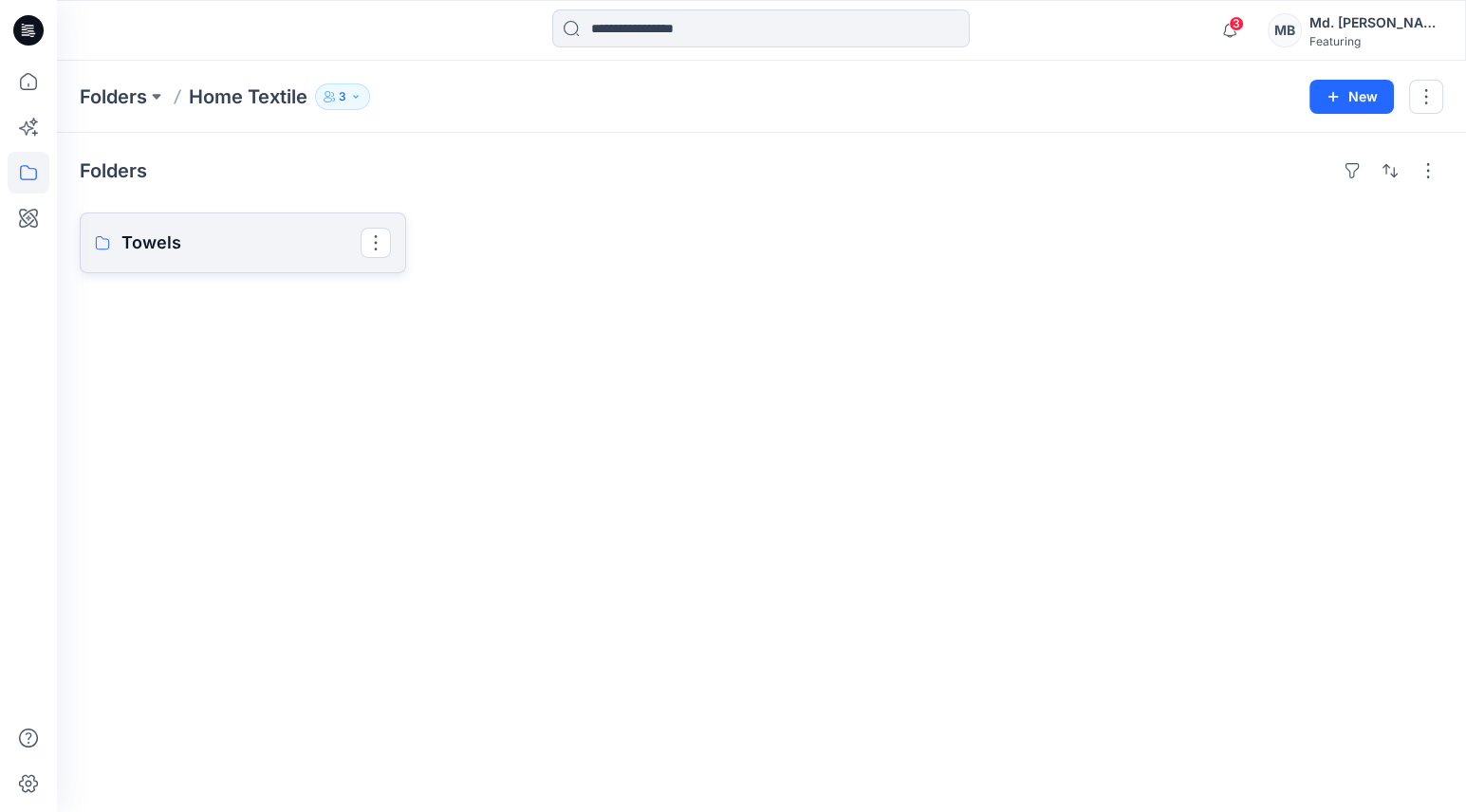
click at [175, 259] on link "Towels" at bounding box center [243, 244] width 327 height 61
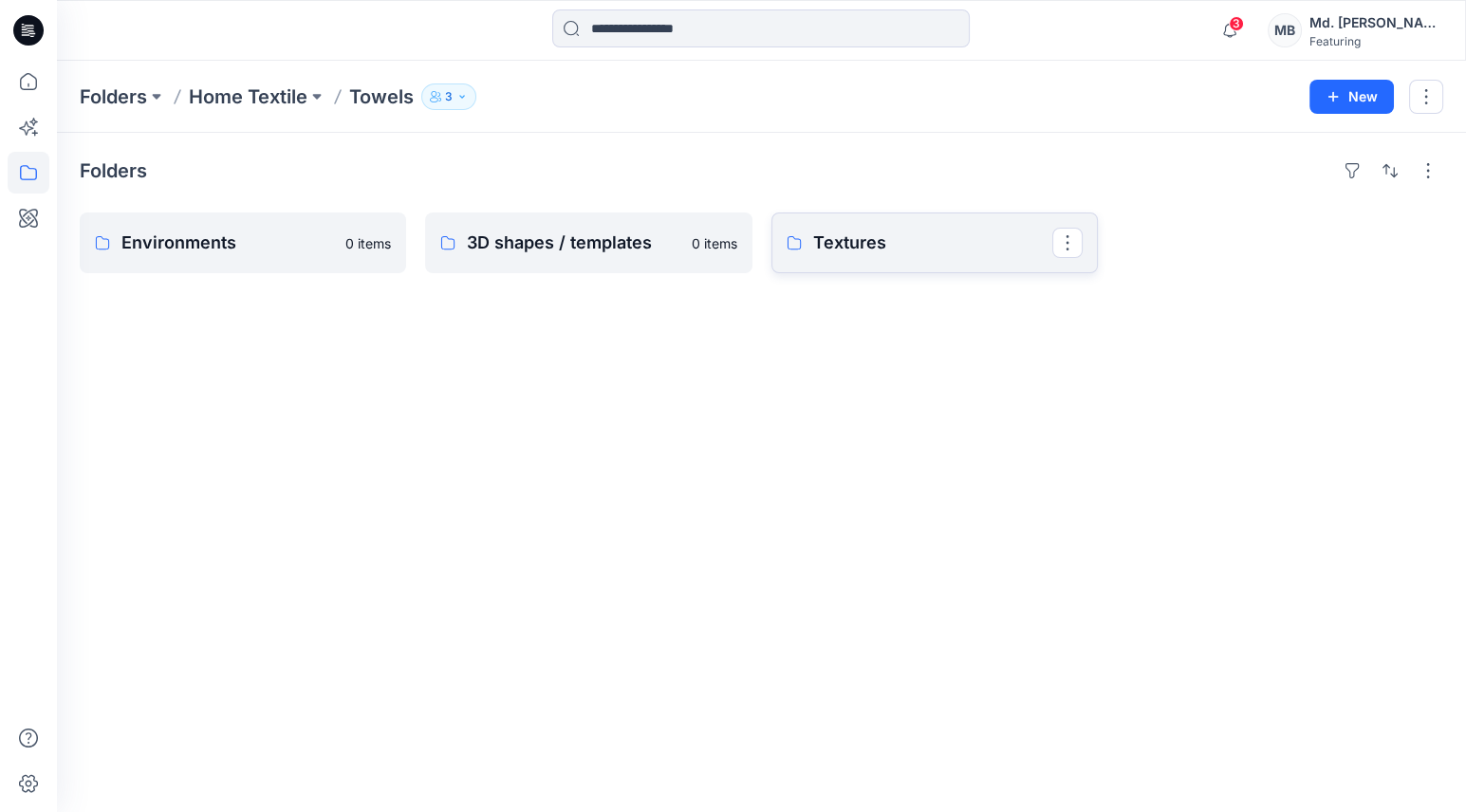
click at [862, 250] on p "Textures" at bounding box center [933, 243] width 240 height 27
click at [530, 245] on p "Border" at bounding box center [587, 243] width 240 height 27
click at [879, 244] on p "Main material" at bounding box center [933, 243] width 240 height 27
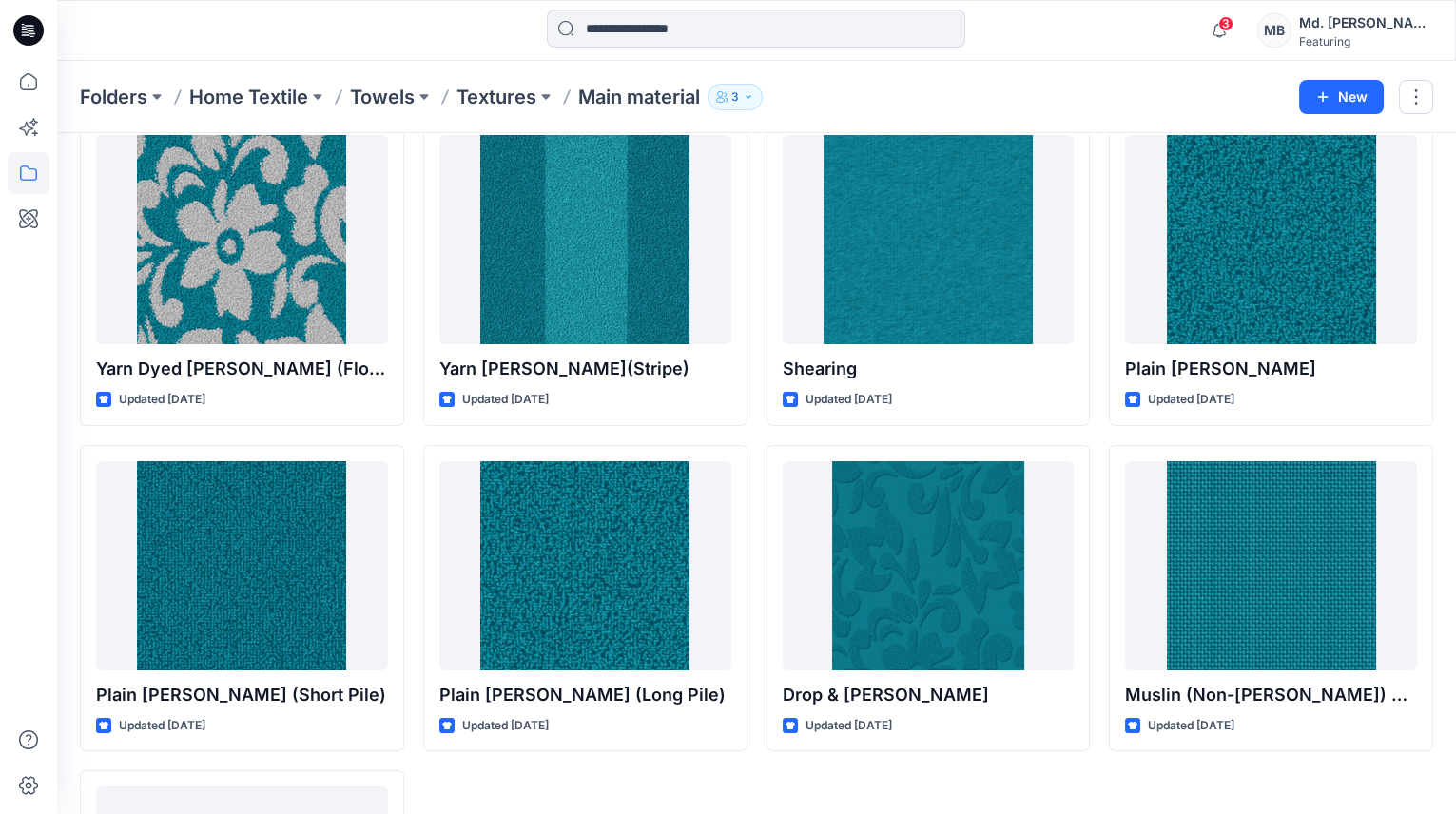
scroll to position [86, 0]
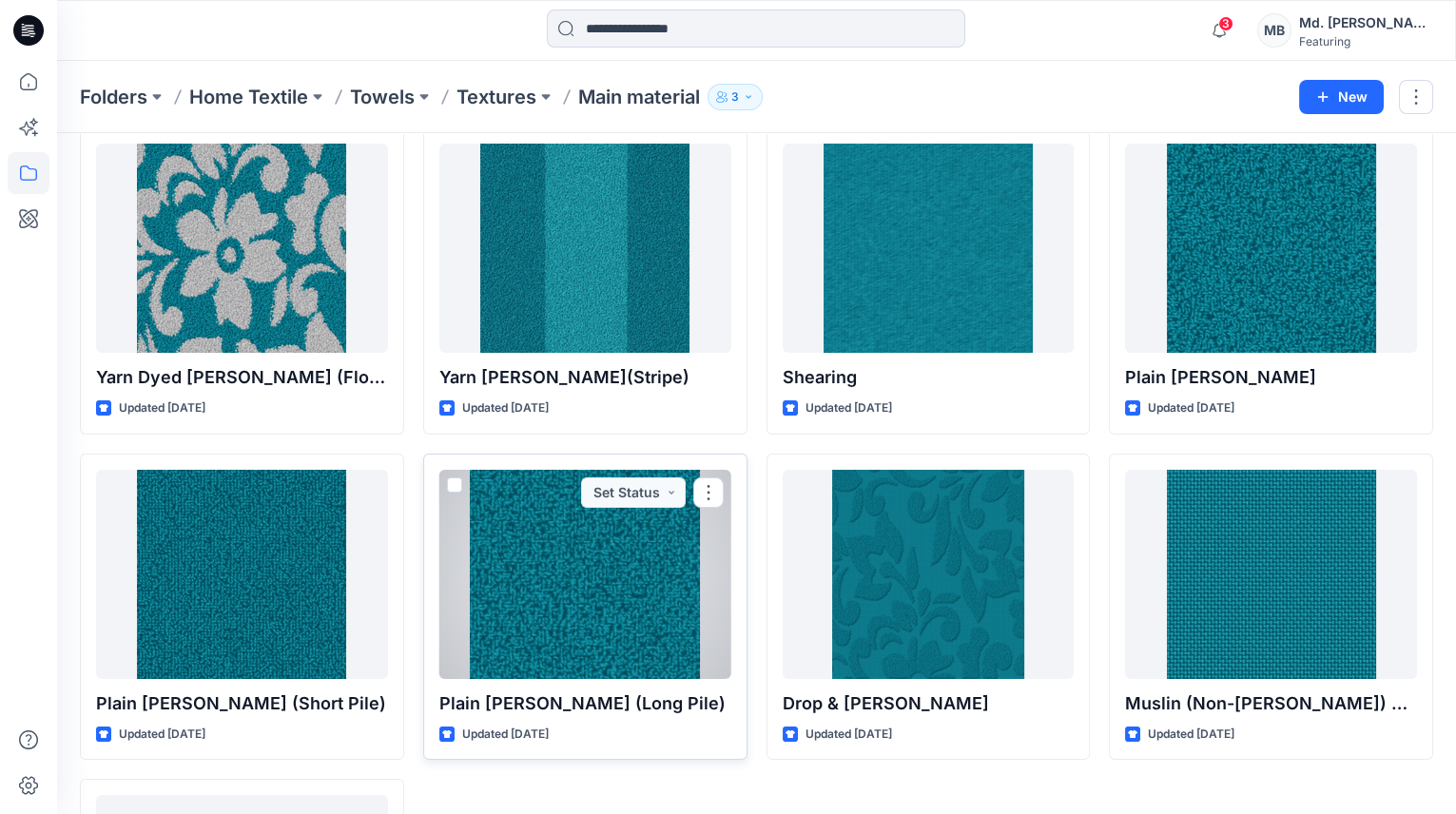
click at [613, 547] on div at bounding box center [585, 575] width 292 height 210
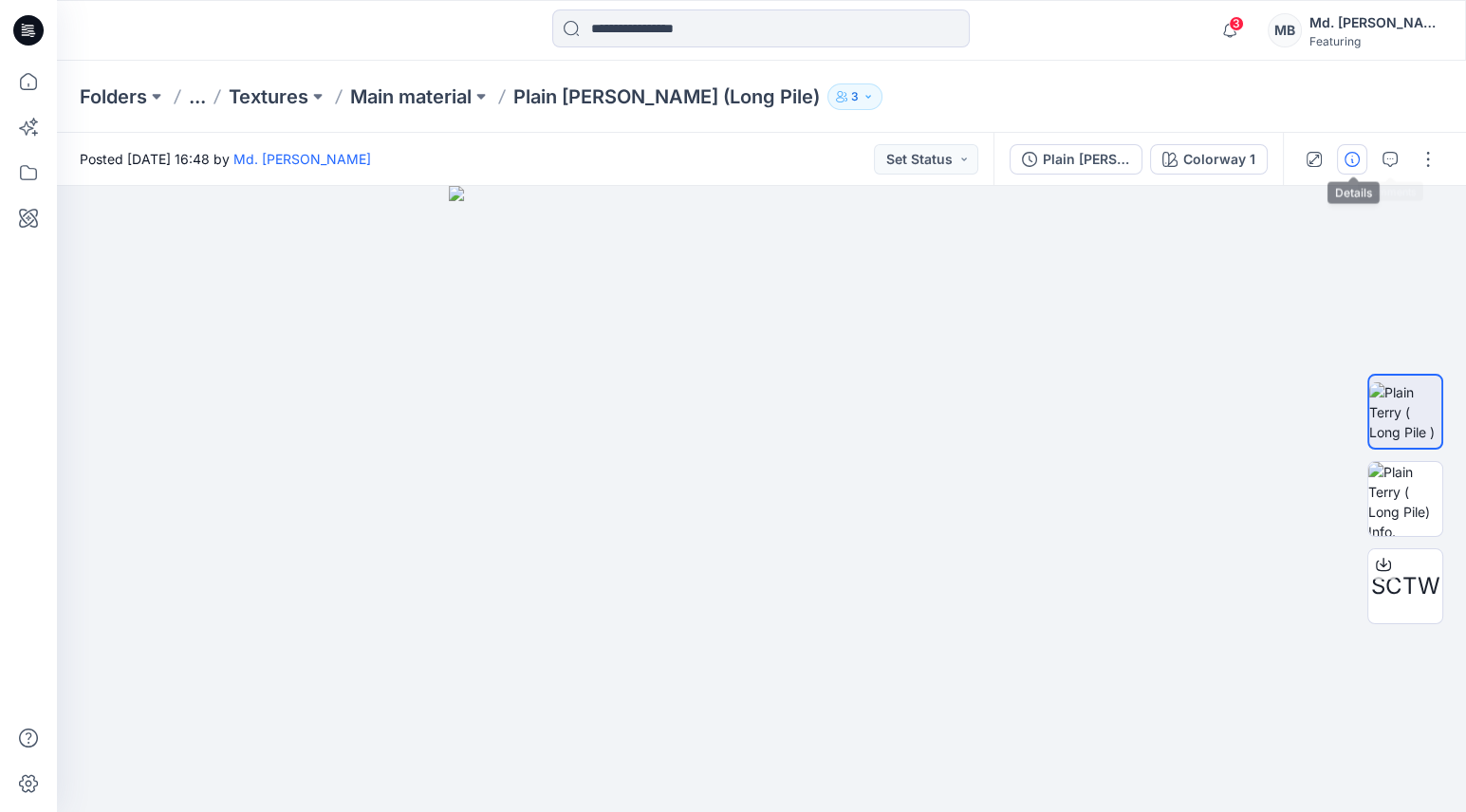
click at [1353, 158] on icon "button" at bounding box center [1352, 159] width 15 height 15
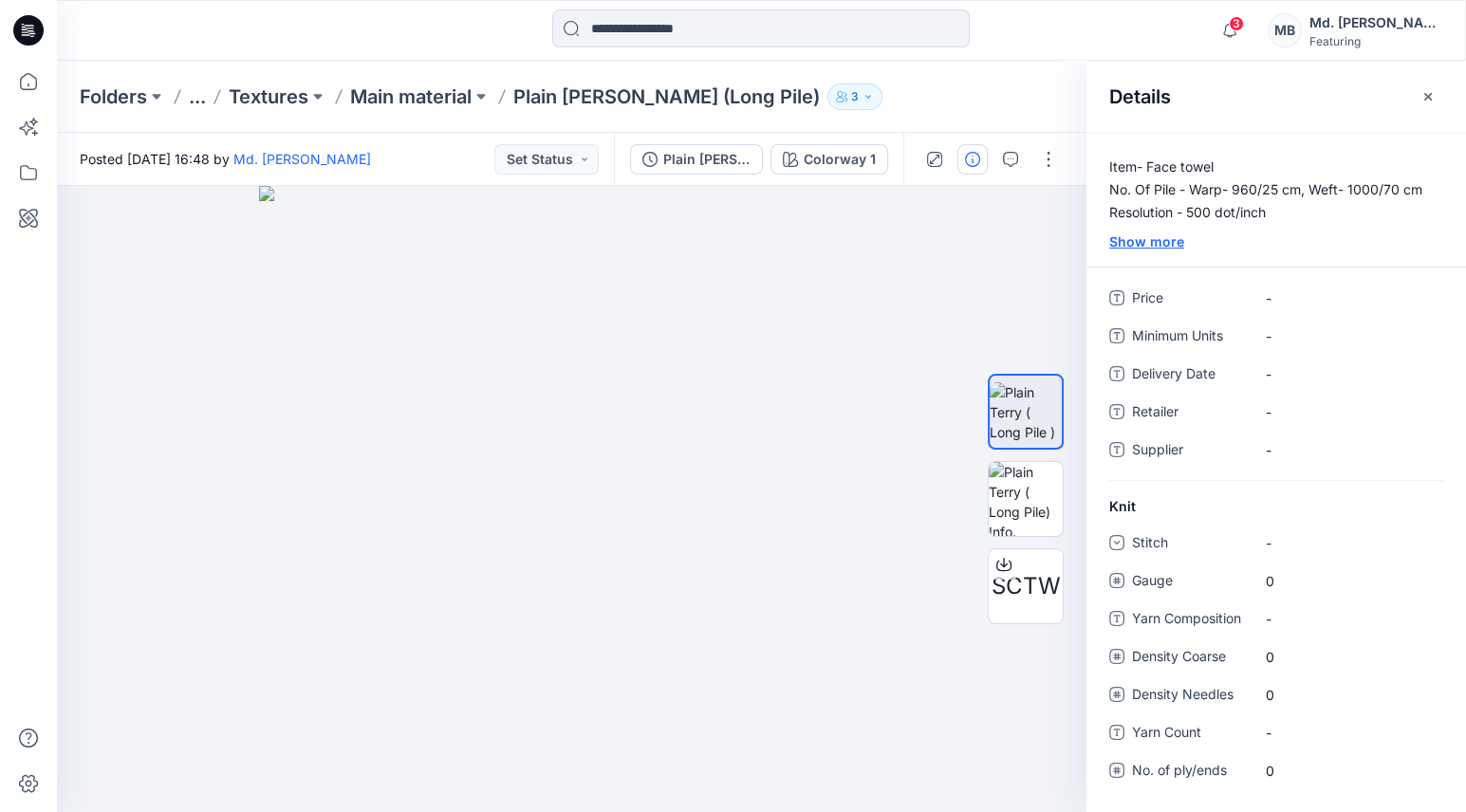
click at [1172, 241] on div "Show more" at bounding box center [1276, 242] width 380 height 20
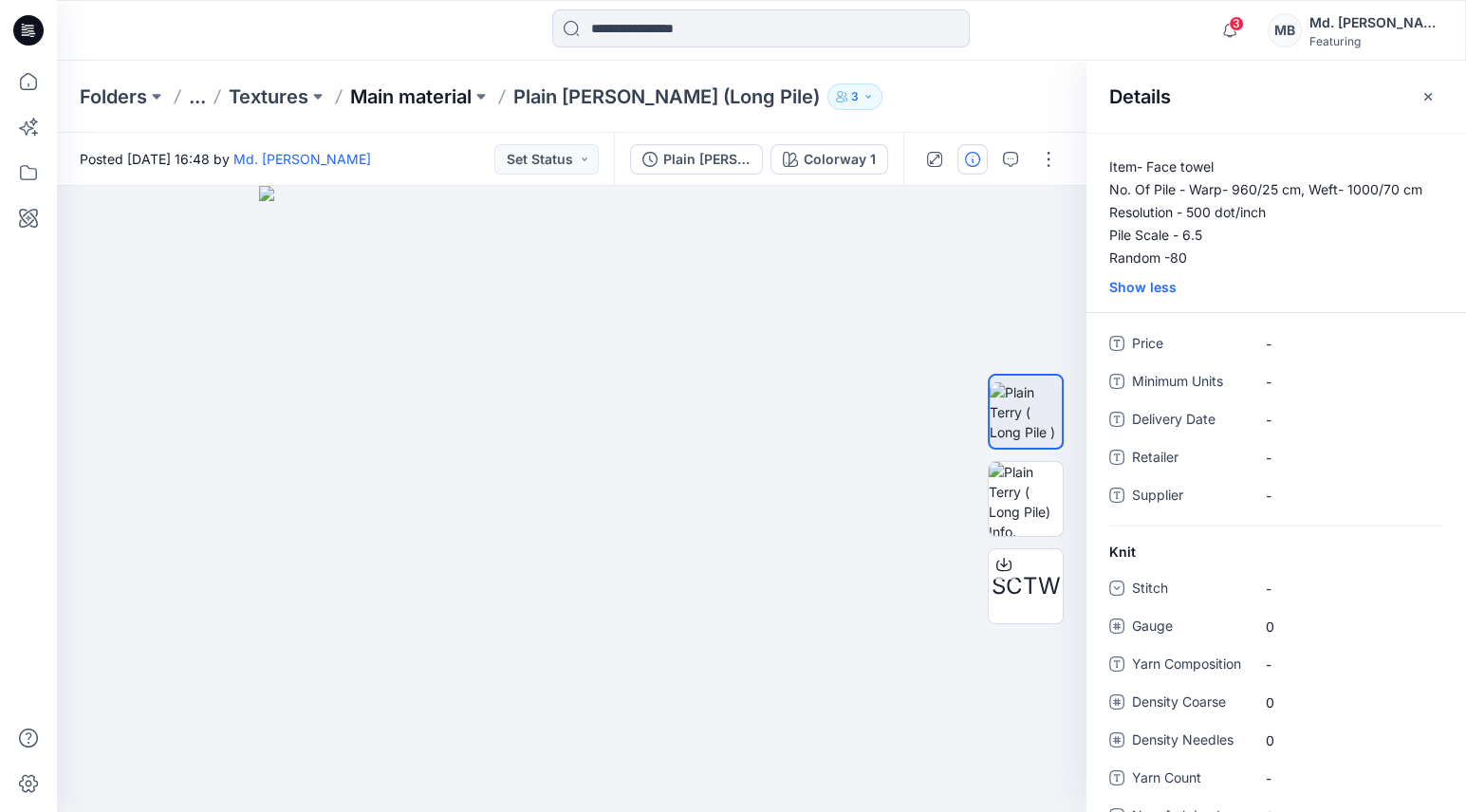
click at [459, 99] on p "Main material" at bounding box center [411, 96] width 122 height 27
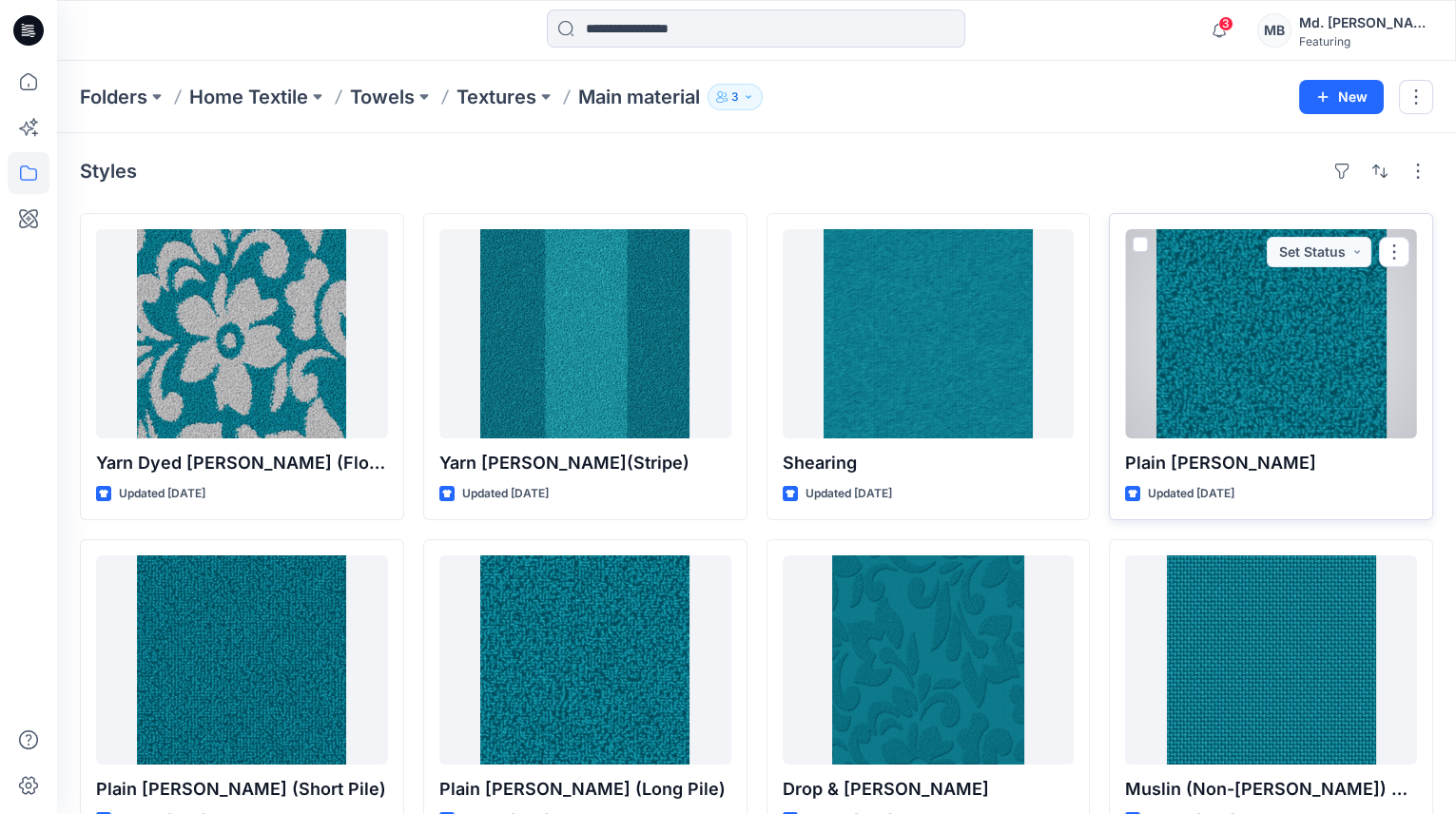
click at [1290, 333] on div at bounding box center [1271, 334] width 292 height 210
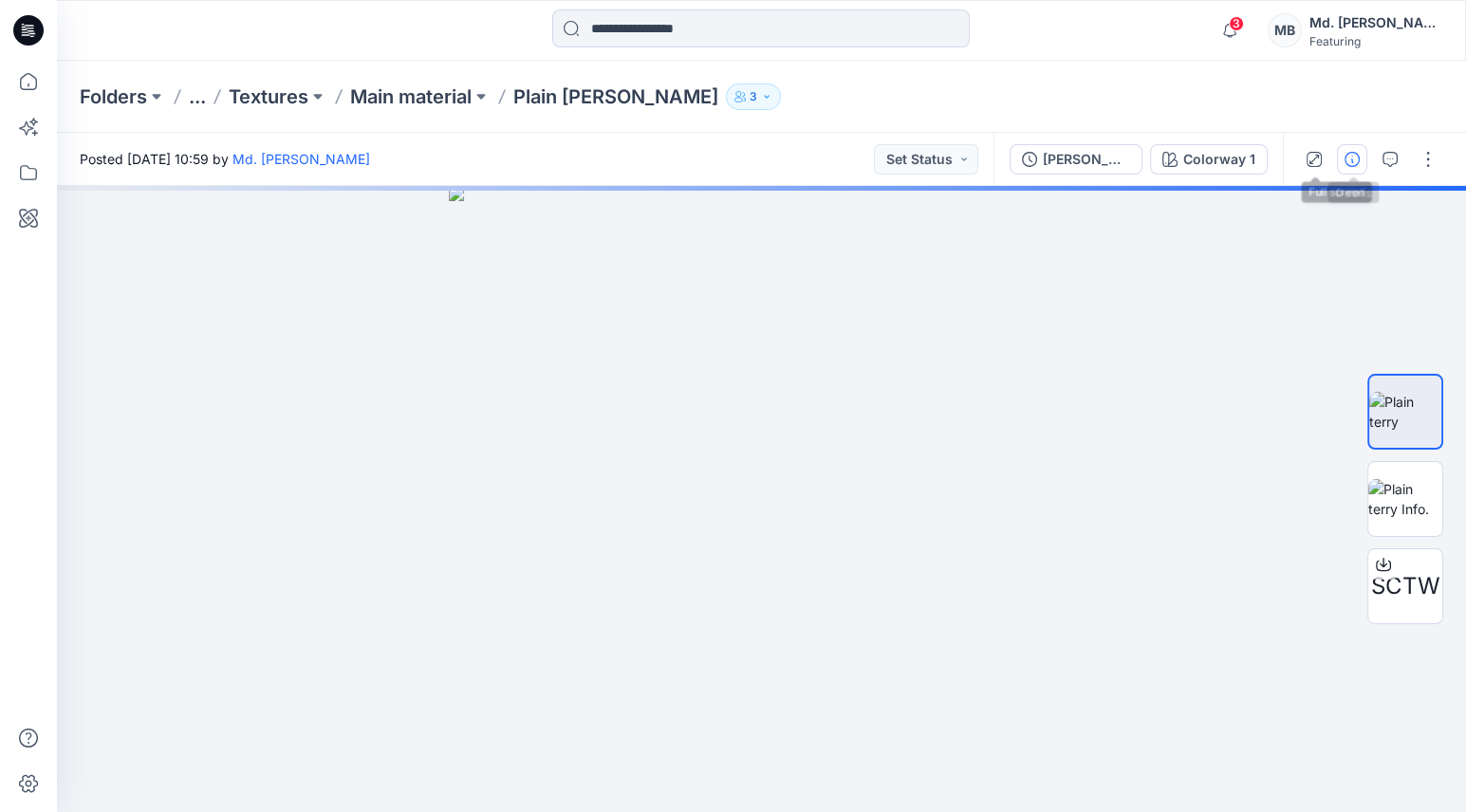
click at [1351, 160] on icon "button" at bounding box center [1352, 159] width 15 height 15
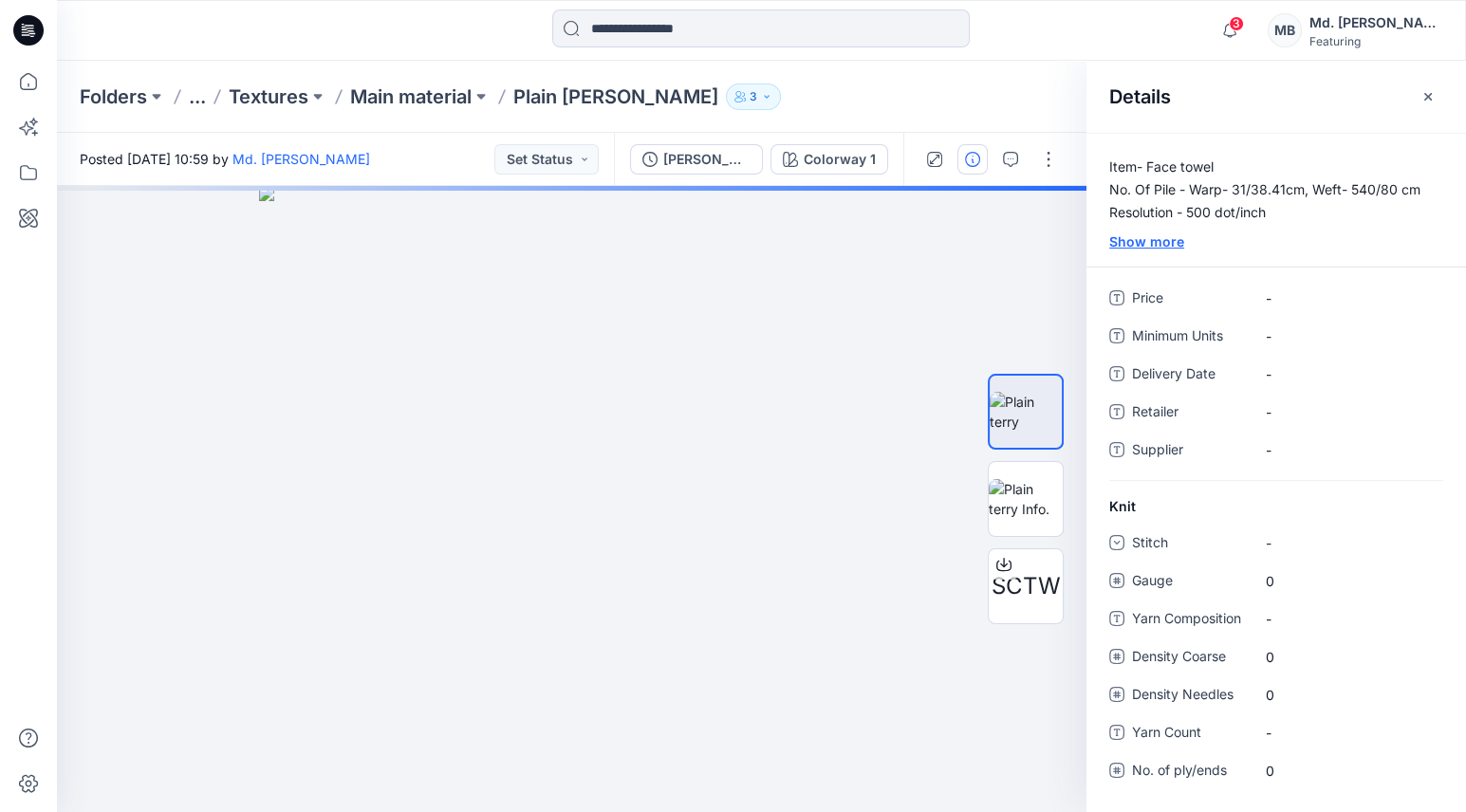
click at [1144, 246] on div "Show more" at bounding box center [1276, 242] width 380 height 20
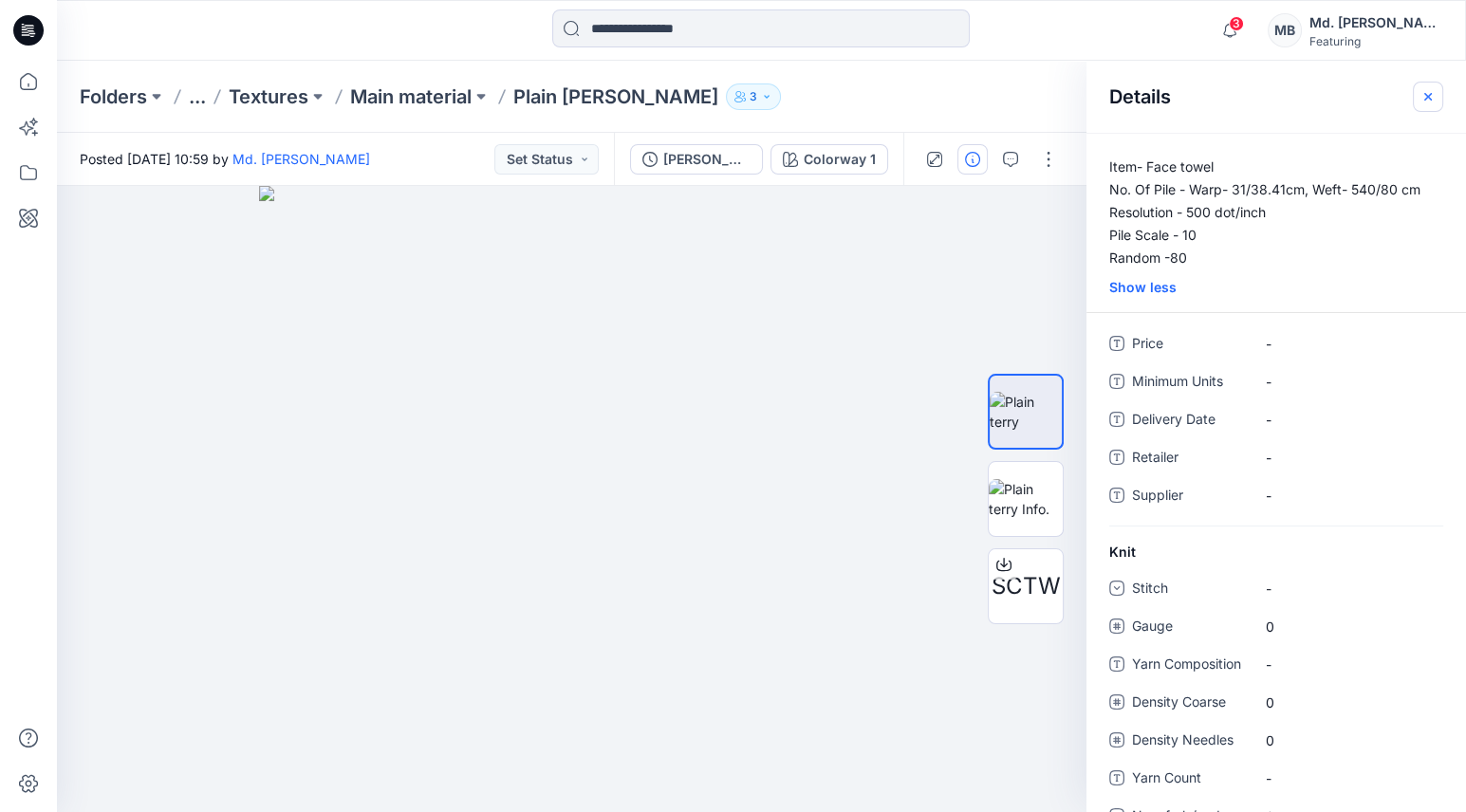
click at [1425, 99] on icon "button" at bounding box center [1428, 96] width 15 height 15
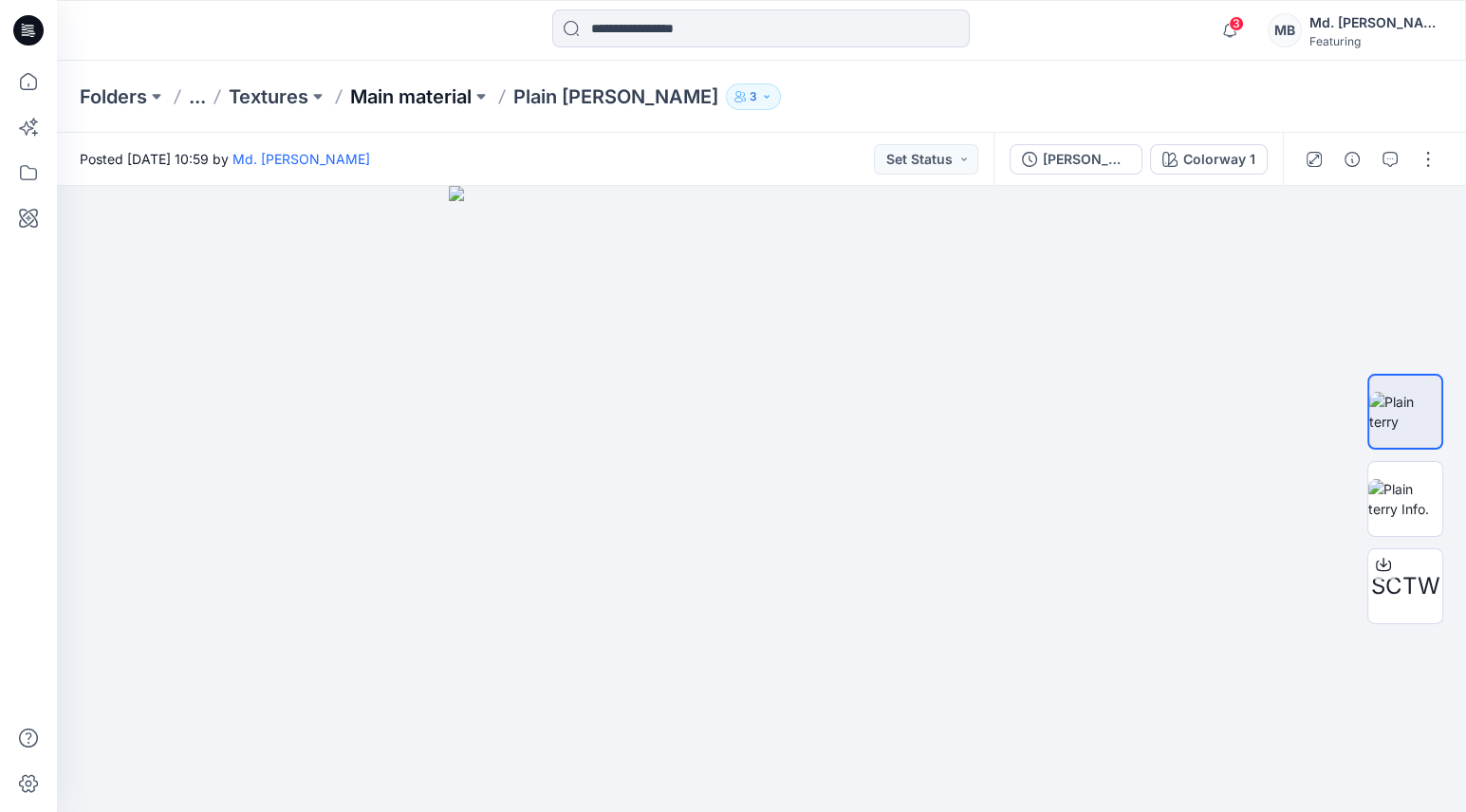
click at [413, 96] on p "Main material" at bounding box center [411, 96] width 122 height 27
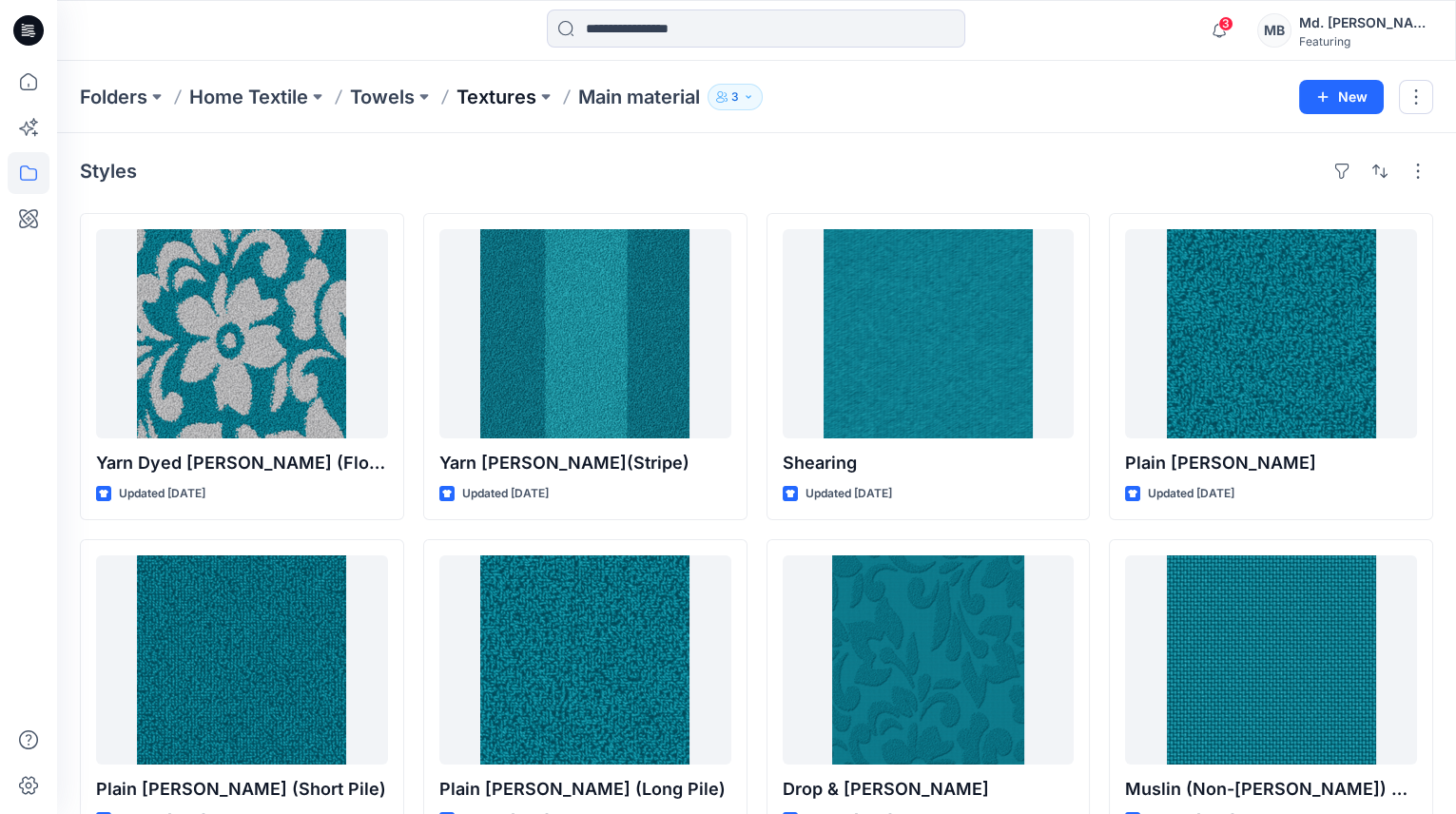
click at [504, 91] on p "Textures" at bounding box center [496, 96] width 80 height 27
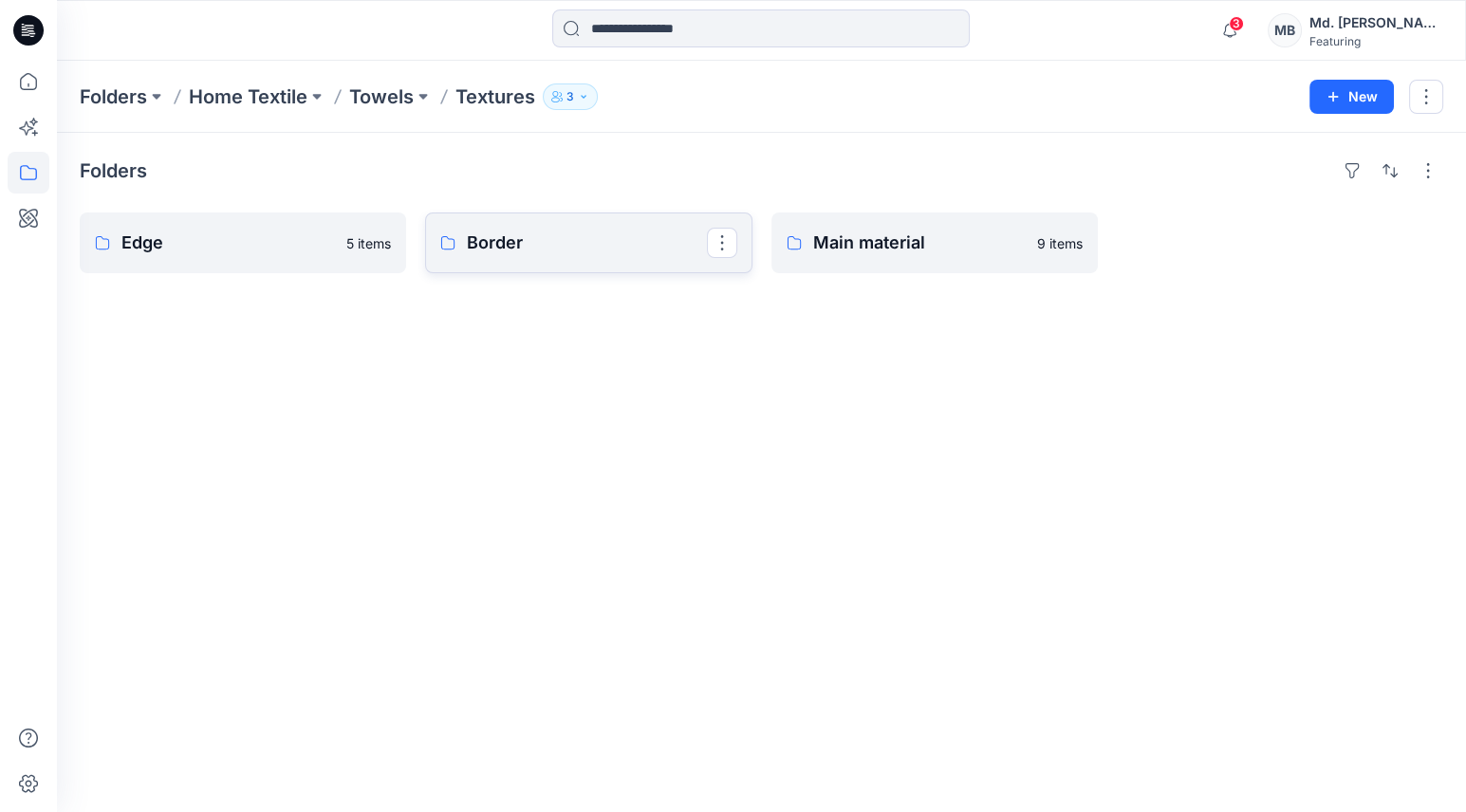
click at [496, 245] on p "Border" at bounding box center [587, 243] width 240 height 27
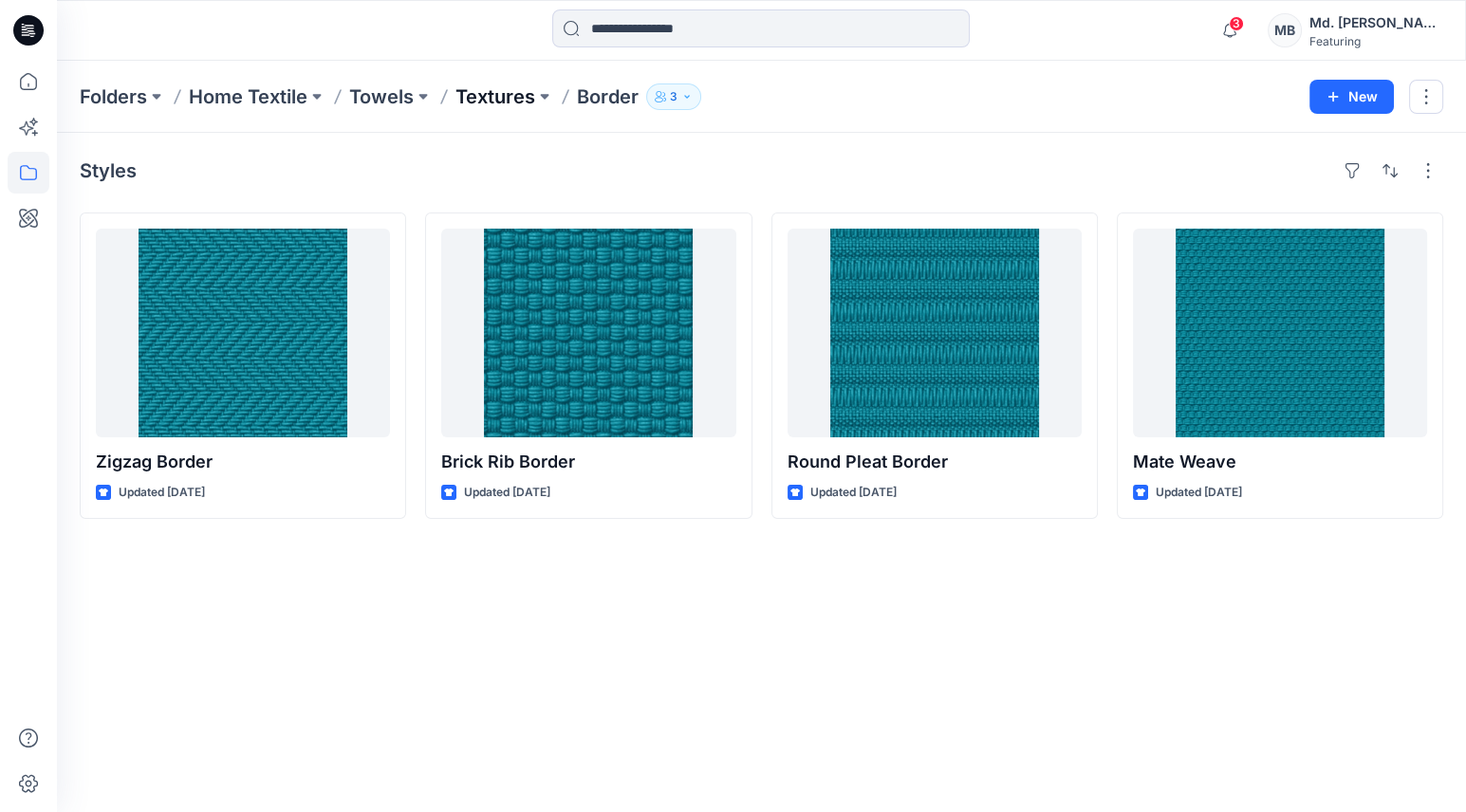
click at [493, 90] on p "Textures" at bounding box center [495, 96] width 80 height 27
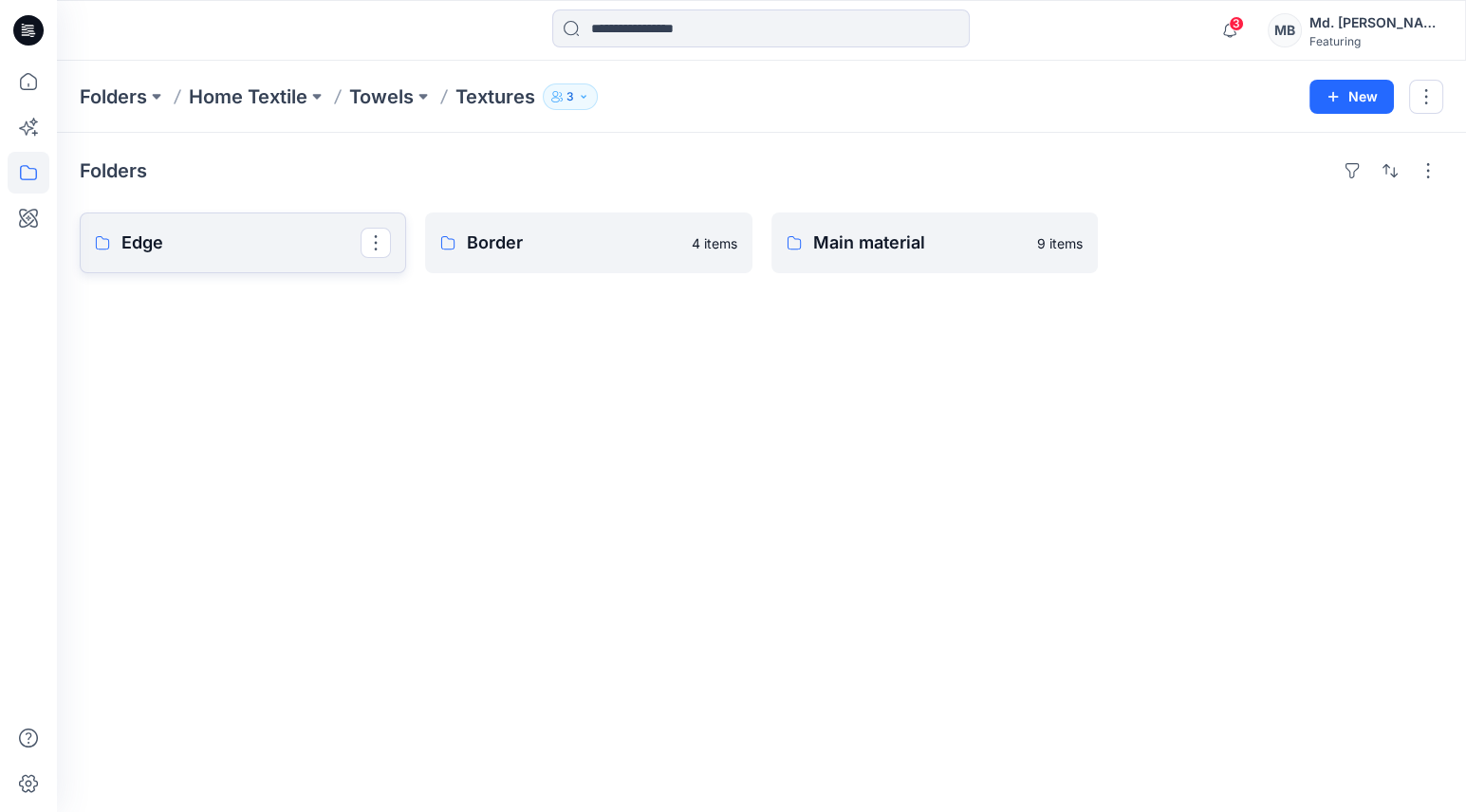
click at [223, 236] on p "Edge" at bounding box center [242, 243] width 240 height 27
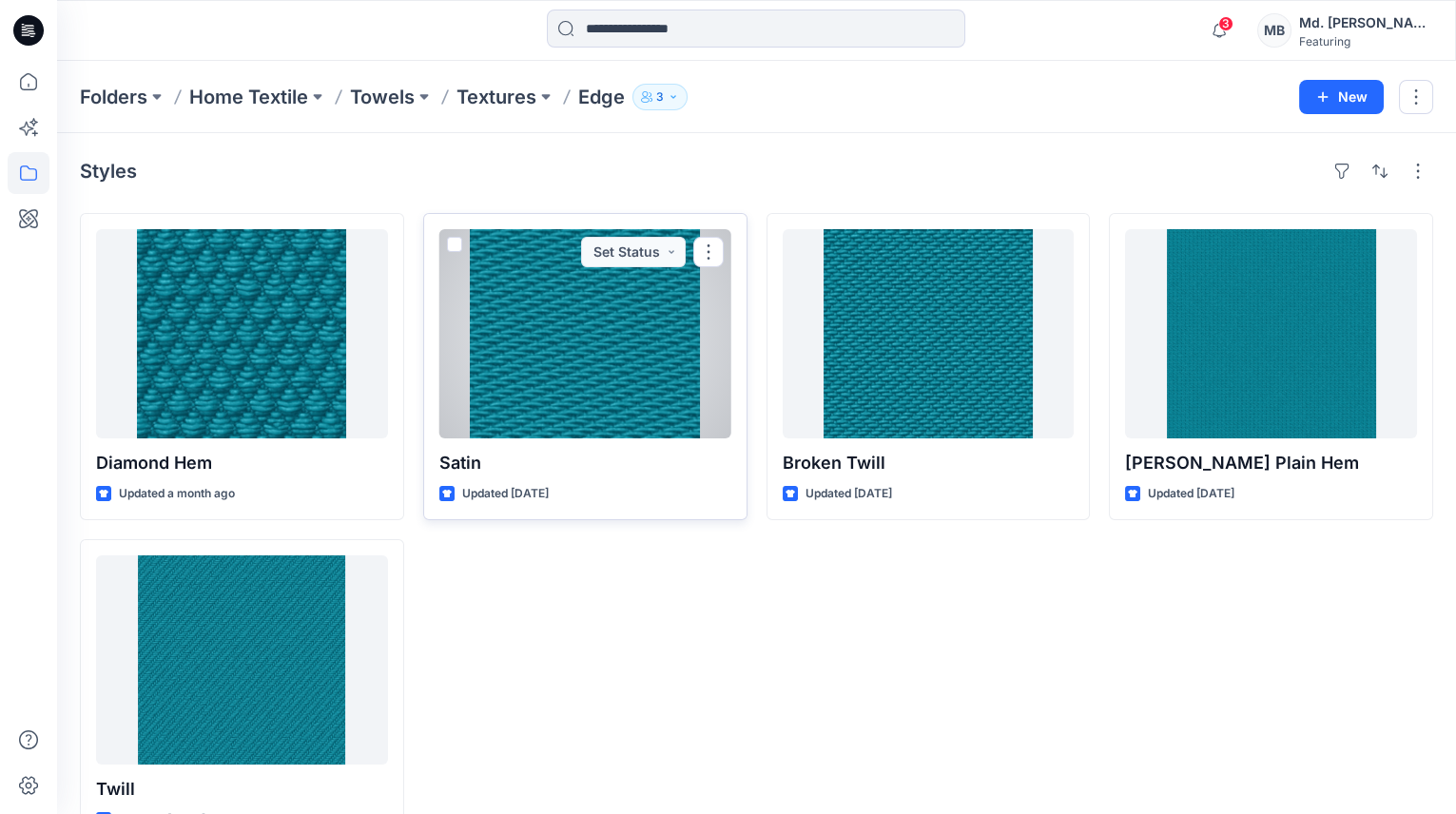
click at [596, 349] on div at bounding box center [585, 334] width 292 height 210
